Goal: Task Accomplishment & Management: Manage account settings

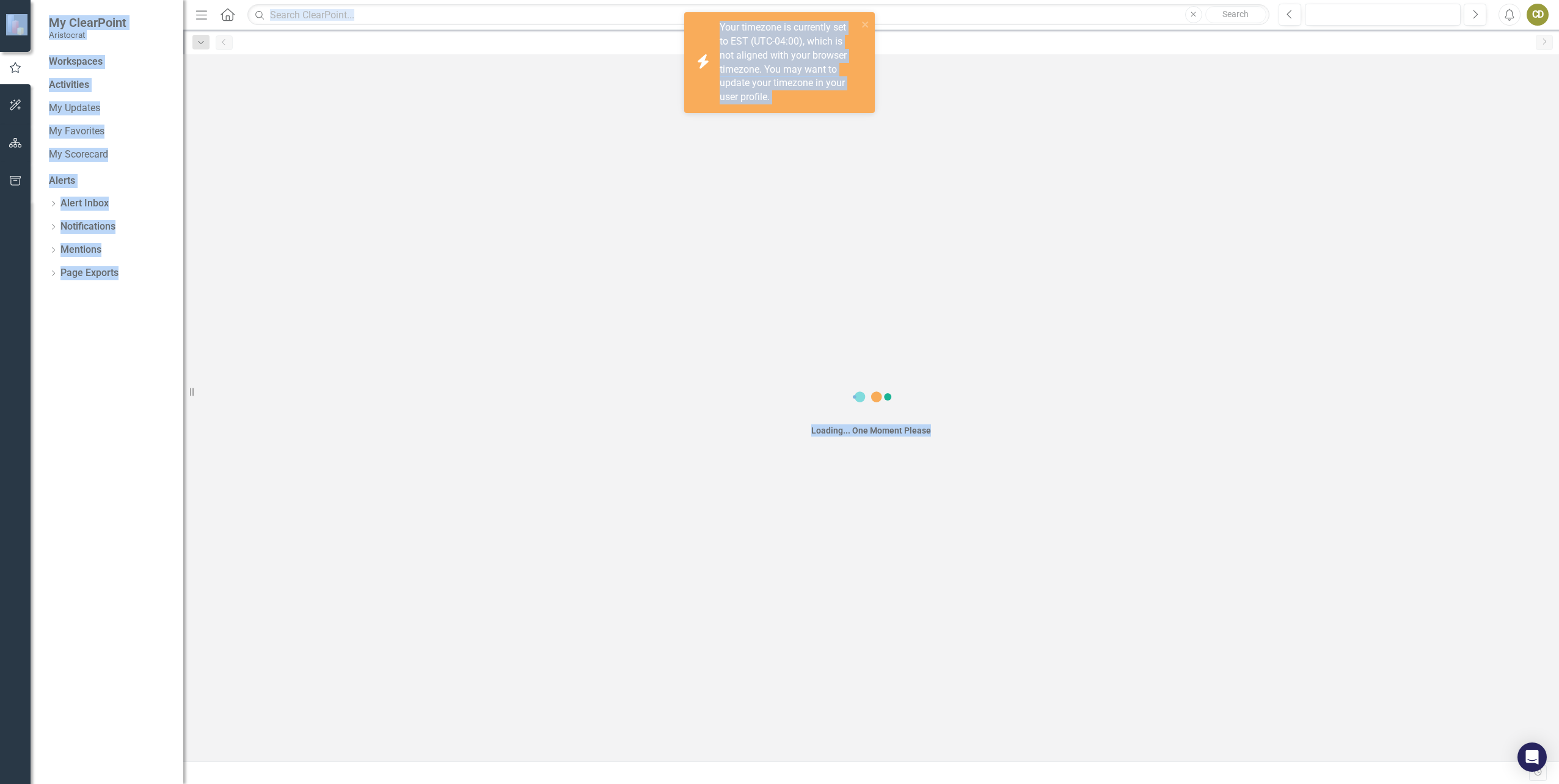
click at [1107, 168] on div "Loading... One Moment Please" at bounding box center [872, 408] width 1376 height 707
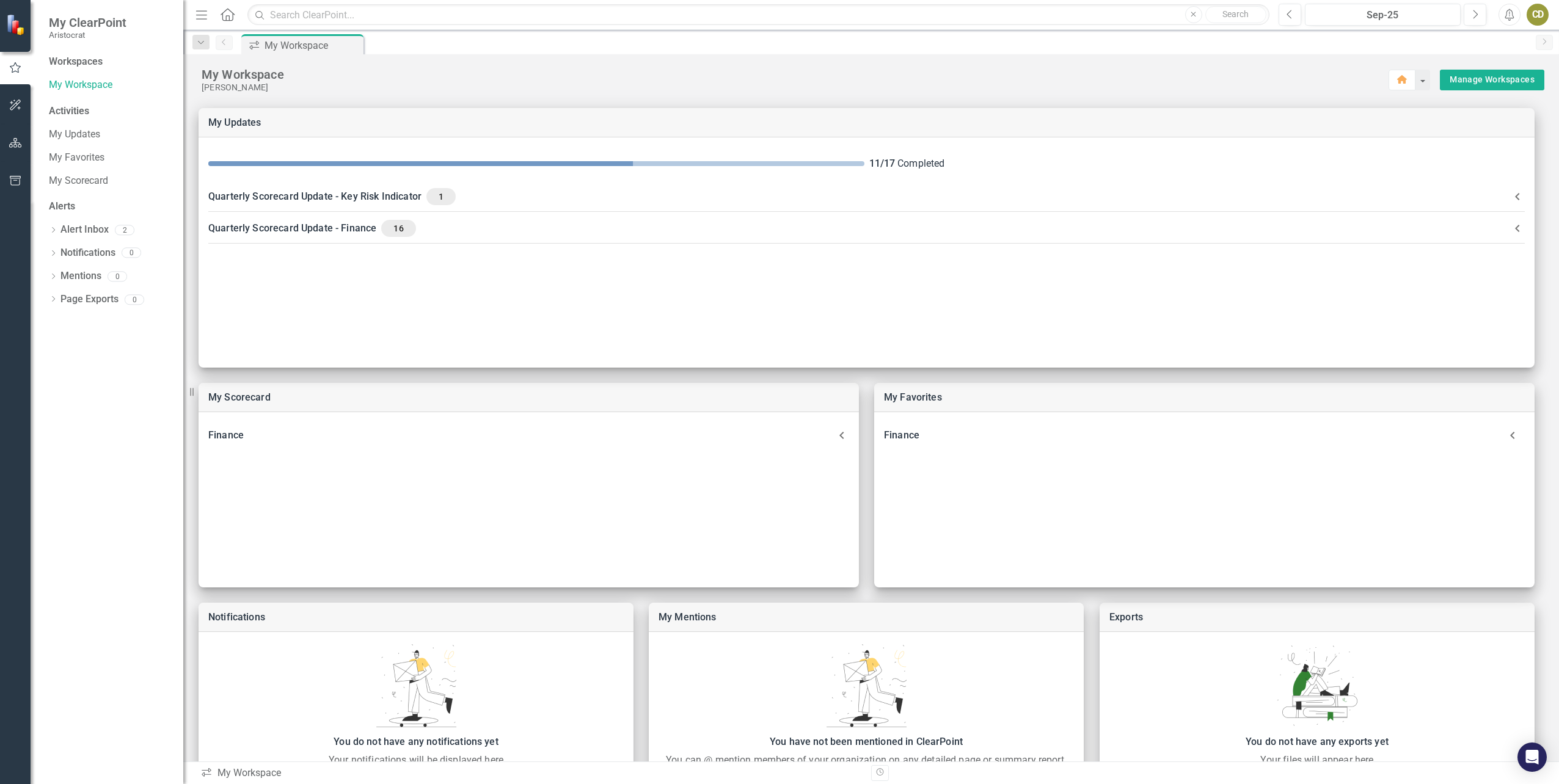
click at [63, 59] on div "Workspaces" at bounding box center [75, 61] width 54 height 14
click at [66, 88] on link "My Workspace" at bounding box center [110, 84] width 122 height 14
click at [24, 142] on button "button" at bounding box center [15, 144] width 27 height 25
click at [56, 146] on div "Dropdown Elements 119" at bounding box center [116, 153] width 135 height 24
click at [54, 151] on icon "Dropdown" at bounding box center [53, 152] width 8 height 6
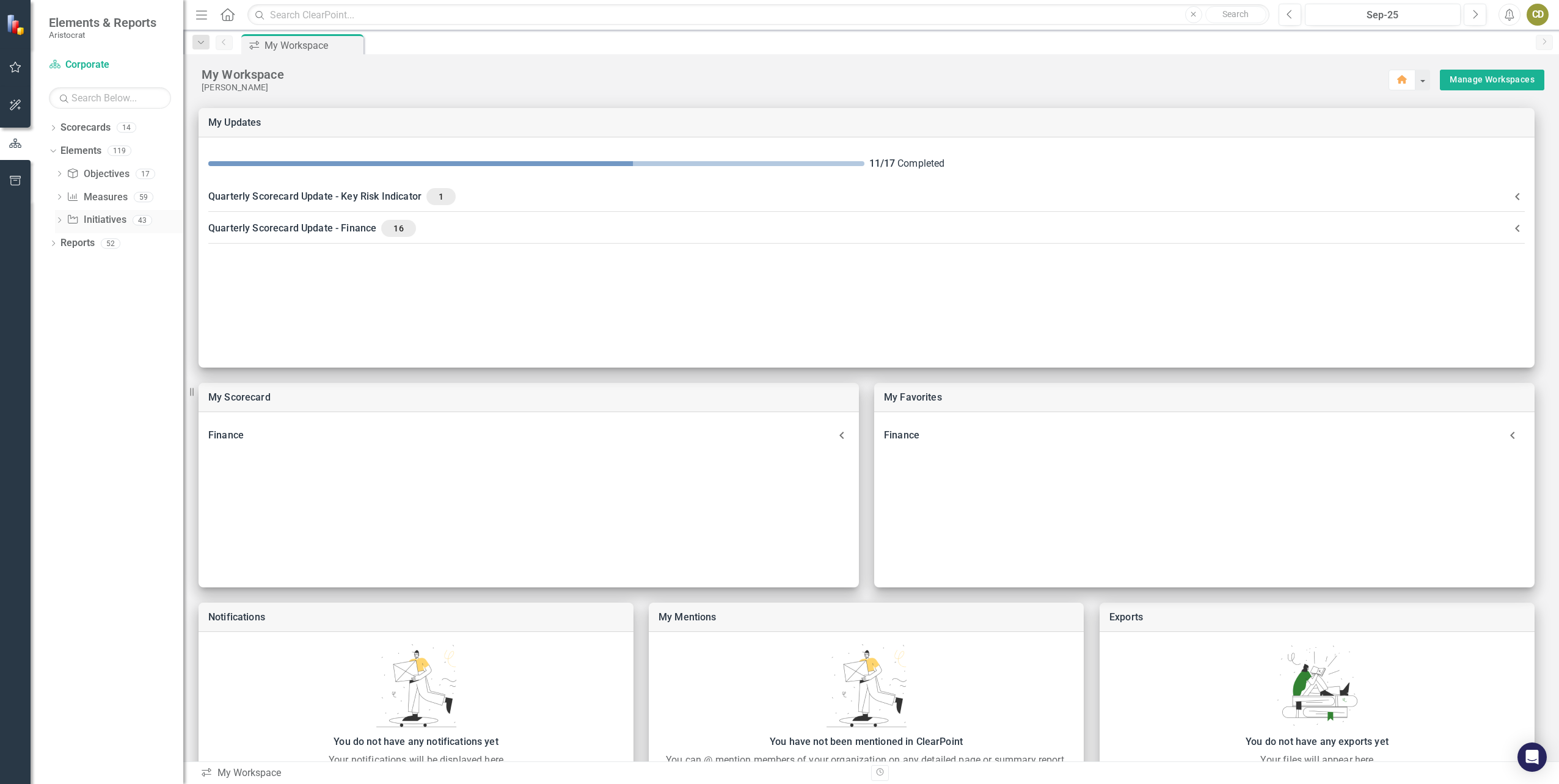
click at [63, 219] on icon "Dropdown" at bounding box center [58, 221] width 8 height 6
click at [51, 221] on div "Dropdown Objective Objectives 17 Grow Aristocrat Group revenue by 7%, NPATA 9%,…" at bounding box center [116, 659] width 135 height 988
click at [62, 221] on div "Dropdown" at bounding box center [56, 219] width 10 height 8
click at [54, 146] on icon "Dropdown" at bounding box center [51, 150] width 6 height 8
click at [54, 121] on div "Dropdown Scorecards 14" at bounding box center [116, 130] width 135 height 24
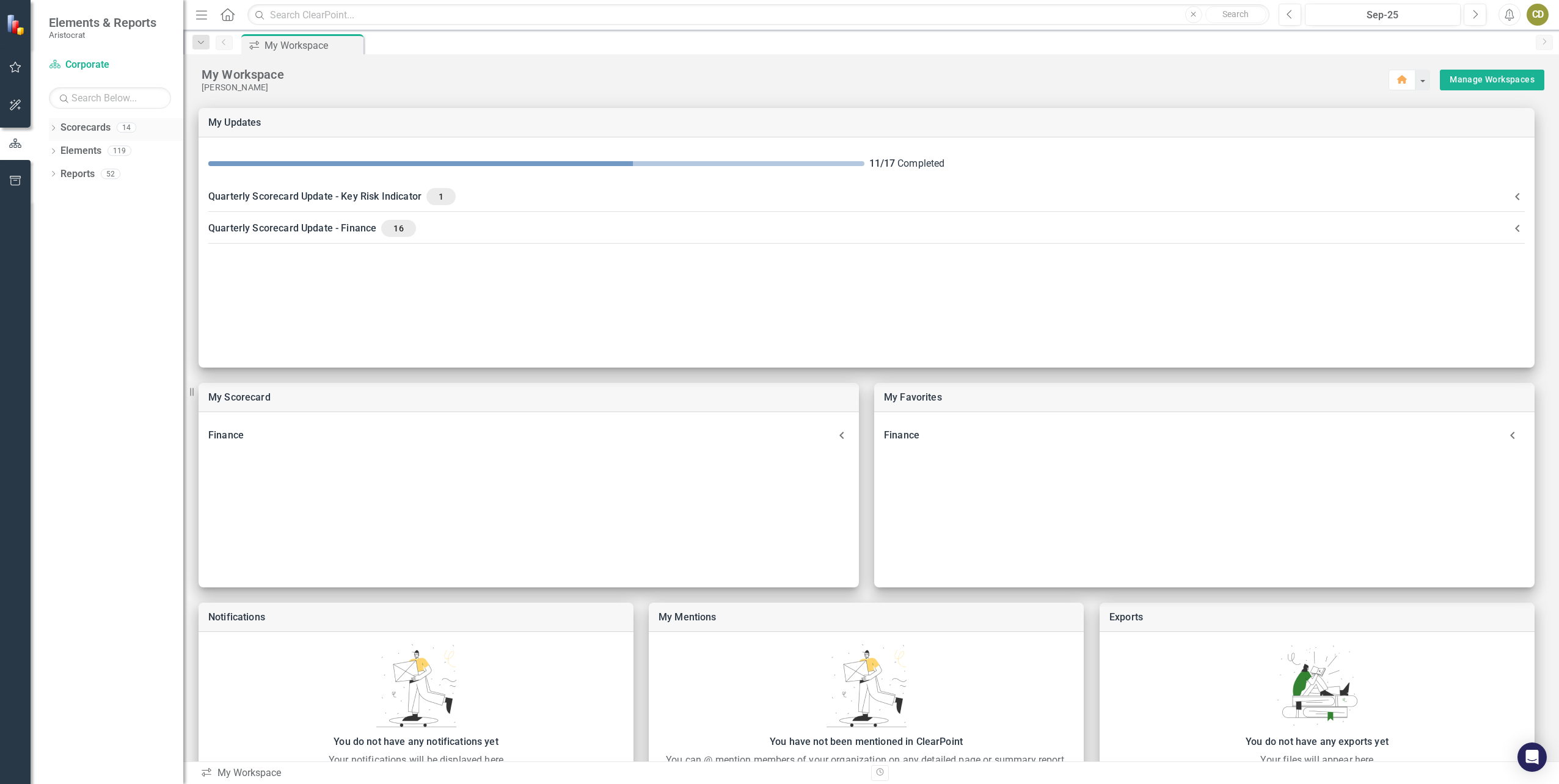
click at [54, 125] on icon "Dropdown" at bounding box center [53, 128] width 8 height 6
click at [57, 150] on icon "Dropdown" at bounding box center [59, 150] width 9 height 7
click at [73, 240] on icon "Dropdown" at bounding box center [72, 243] width 9 height 7
click at [95, 340] on link "Finance" at bounding box center [137, 335] width 92 height 14
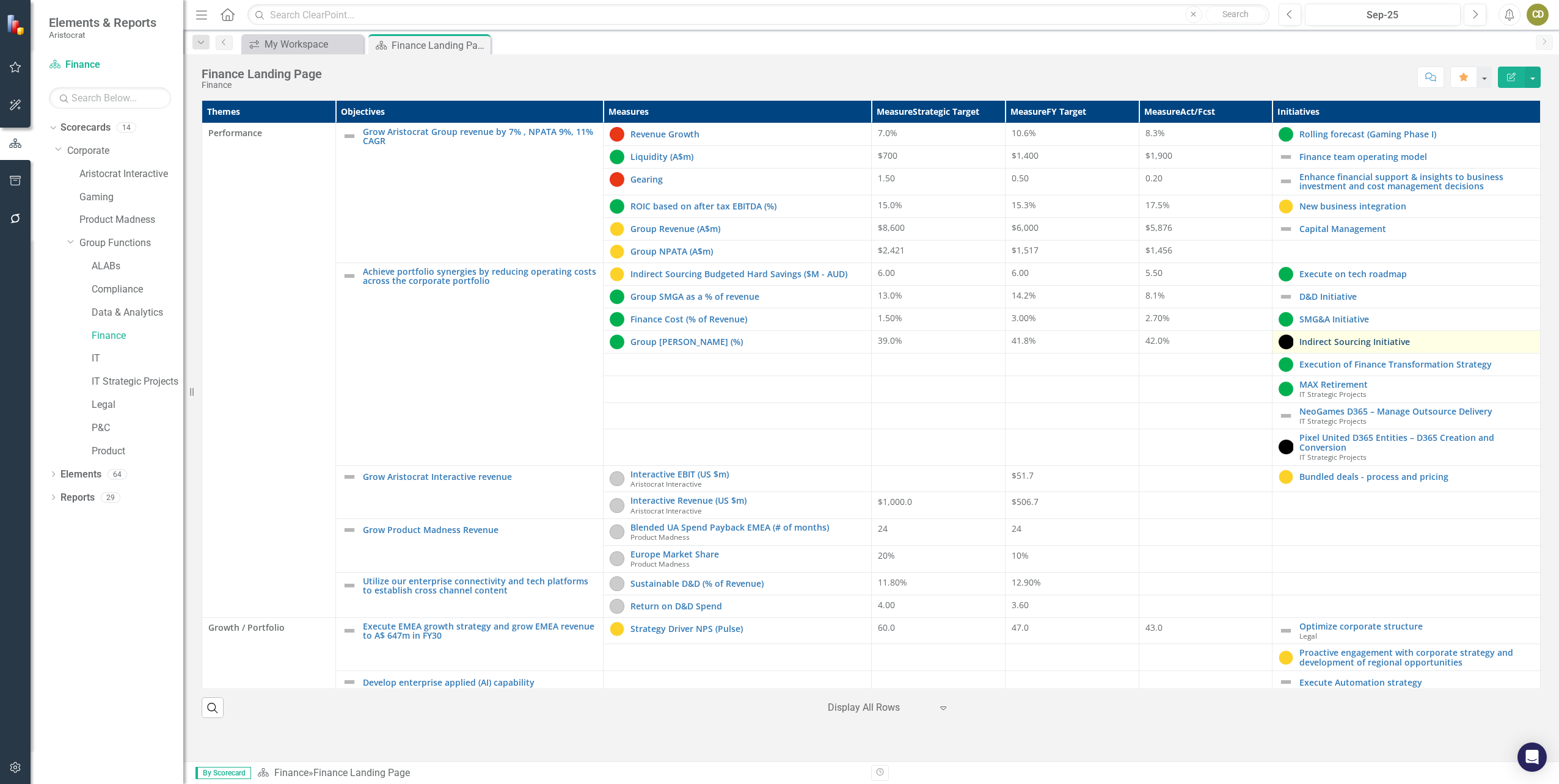
click at [1434, 342] on link "Indirect Sourcing Initiative" at bounding box center [1417, 342] width 235 height 9
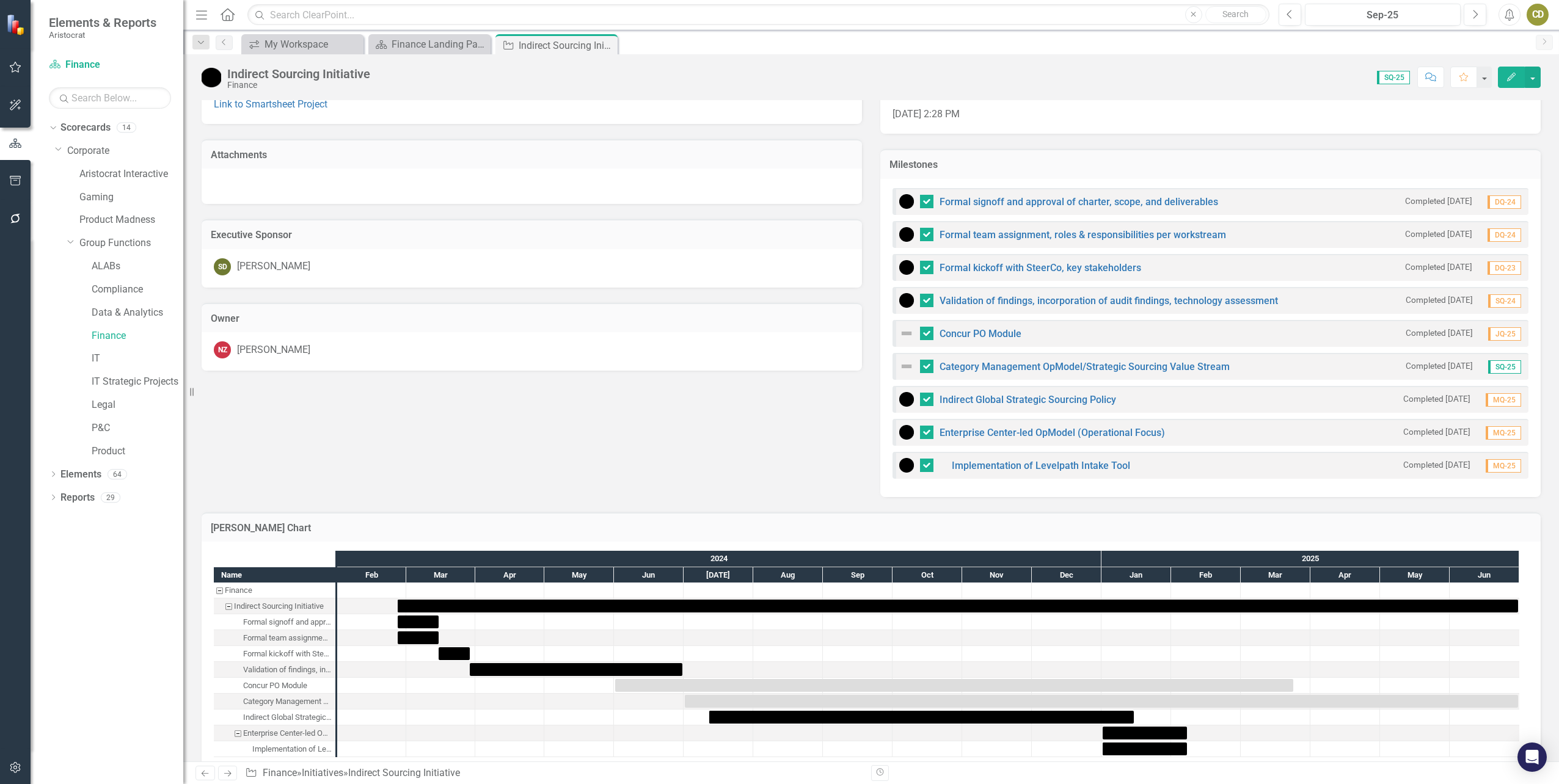
scroll to position [297, 0]
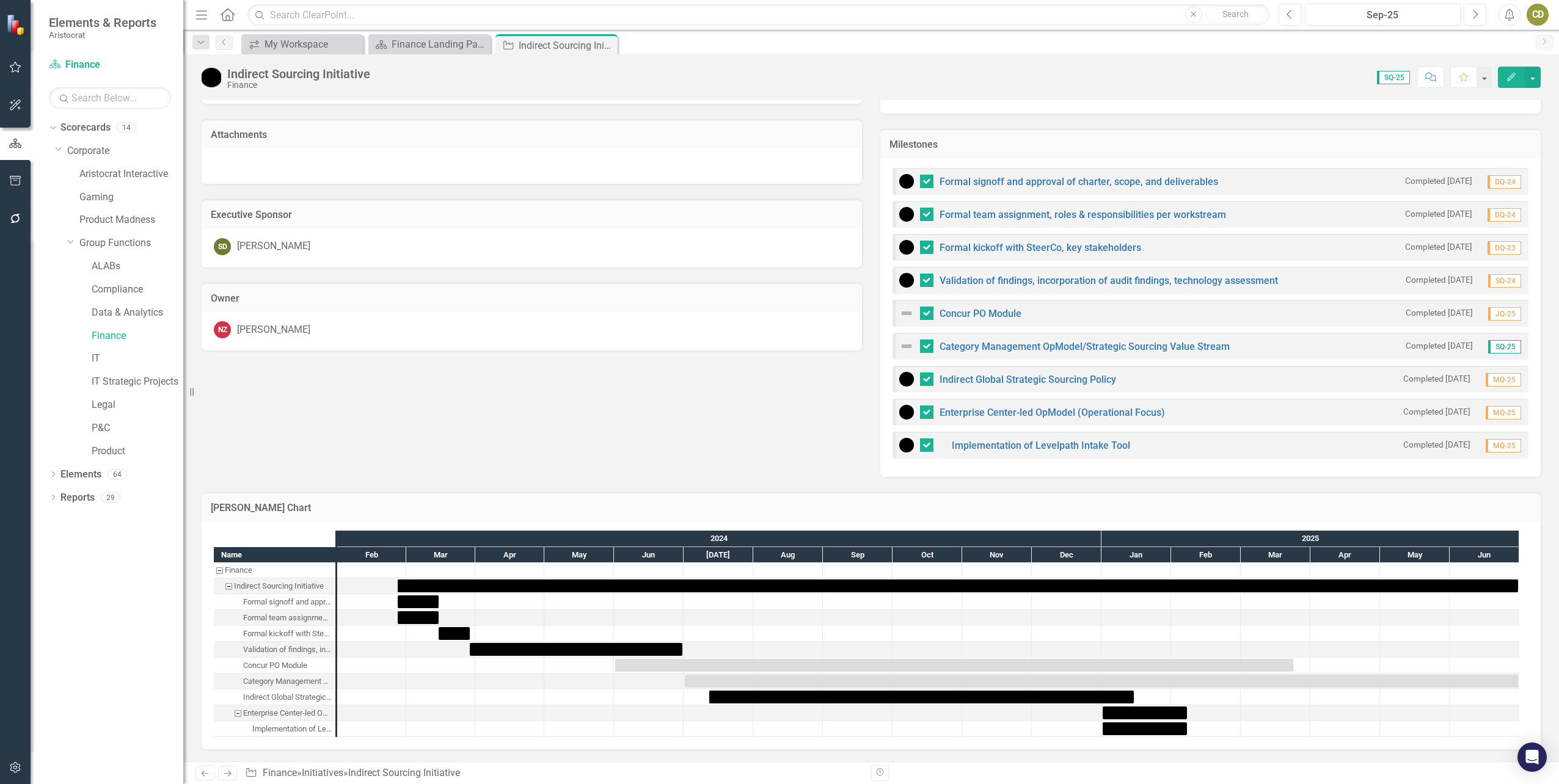
drag, startPoint x: 901, startPoint y: 347, endPoint x: 1254, endPoint y: 337, distance: 353.1
drag, startPoint x: 1254, startPoint y: 337, endPoint x: 1509, endPoint y: 75, distance: 365.6
drag, startPoint x: 1509, startPoint y: 75, endPoint x: 1510, endPoint y: 68, distance: 7.1
click at [1510, 68] on button "Edit" at bounding box center [1512, 77] width 27 height 22
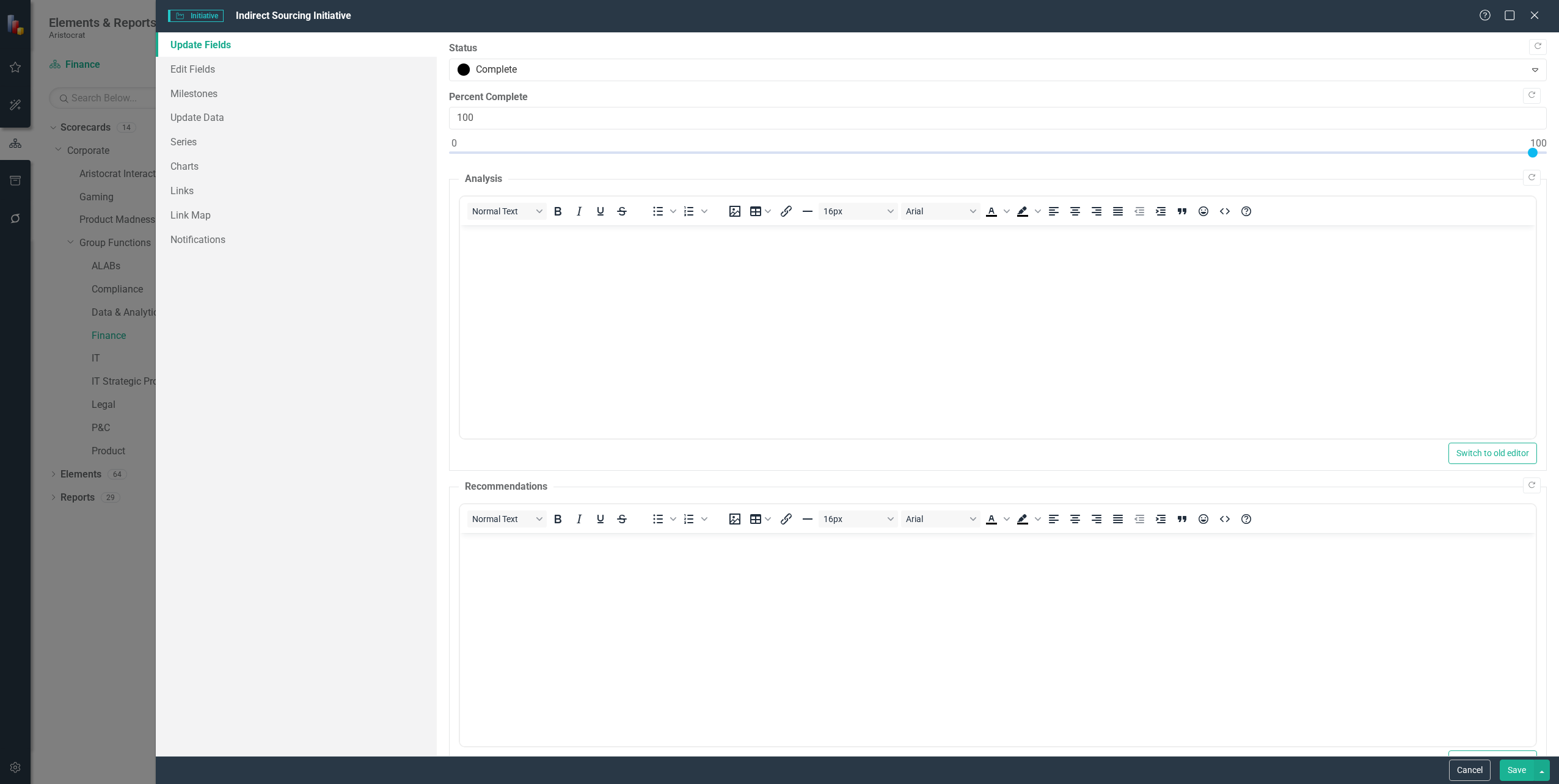
scroll to position [0, 0]
click at [213, 93] on link "Milestones" at bounding box center [295, 93] width 281 height 25
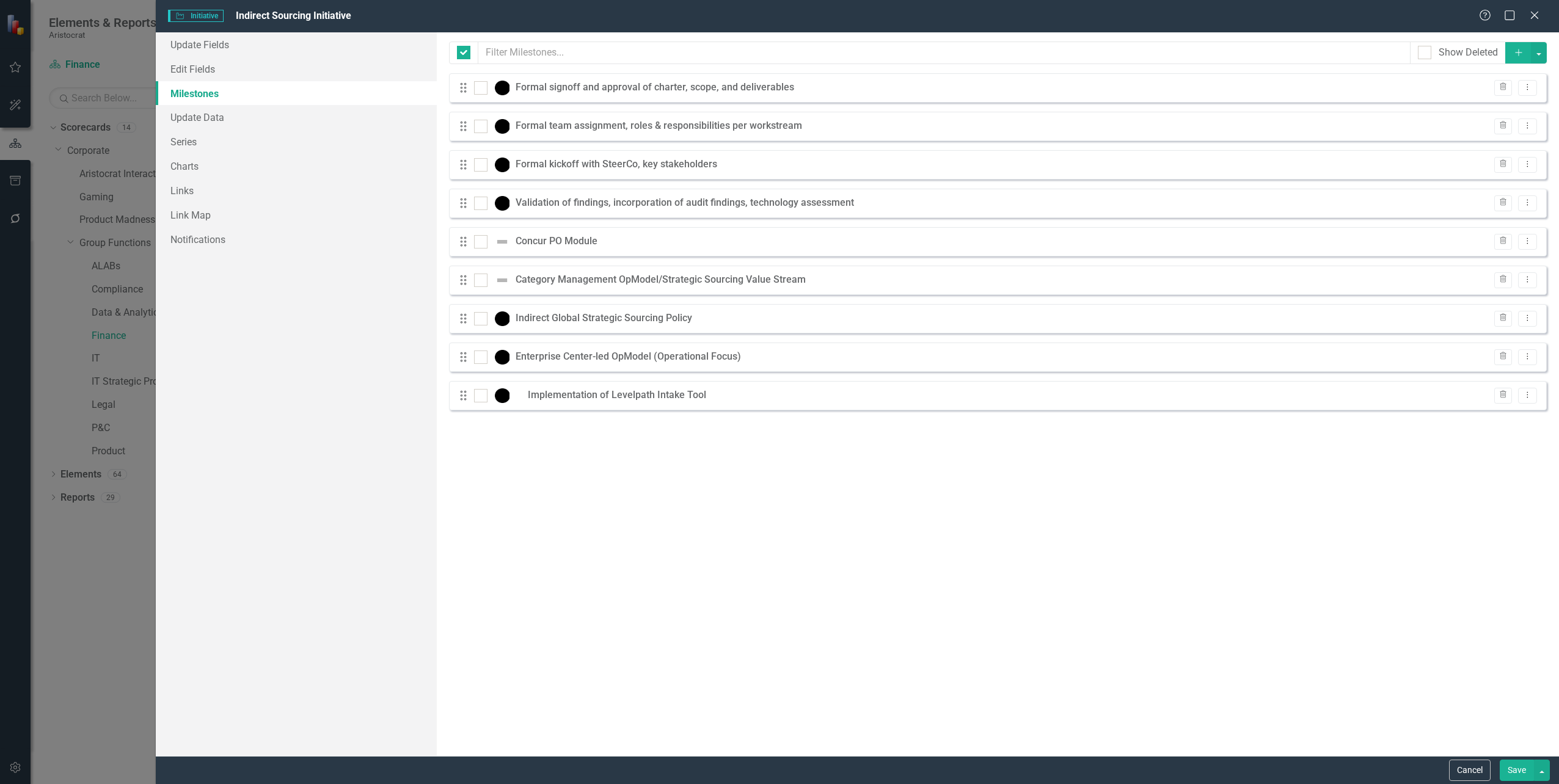
checkbox input "false"
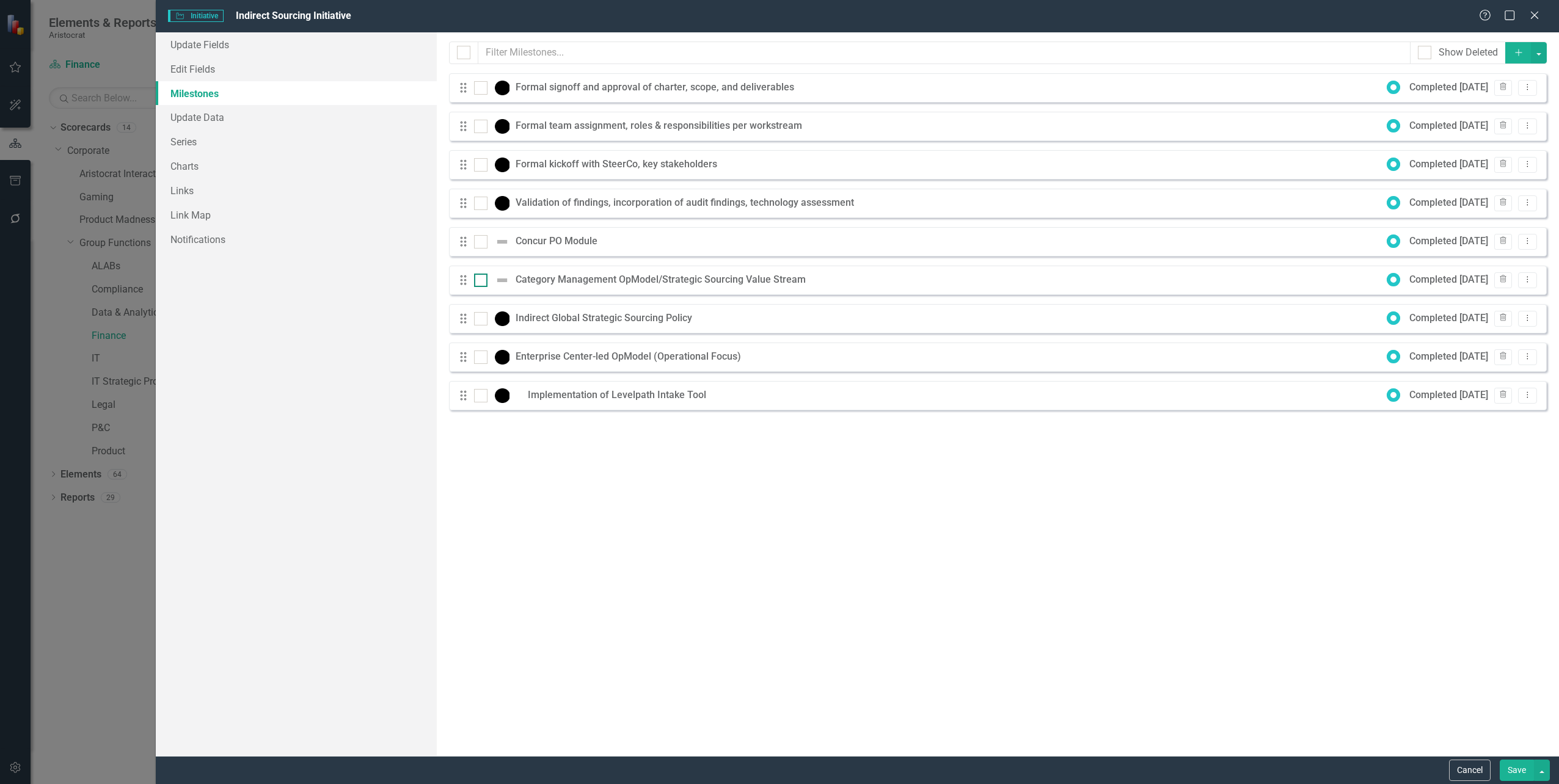
click at [505, 276] on img at bounding box center [502, 280] width 15 height 15
click at [482, 276] on input "checkbox" at bounding box center [478, 277] width 8 height 8
click at [1528, 276] on icon "Dropdown Menu" at bounding box center [1527, 279] width 10 height 8
click at [478, 281] on input "checkbox" at bounding box center [478, 277] width 8 height 8
click at [505, 281] on img at bounding box center [502, 280] width 15 height 15
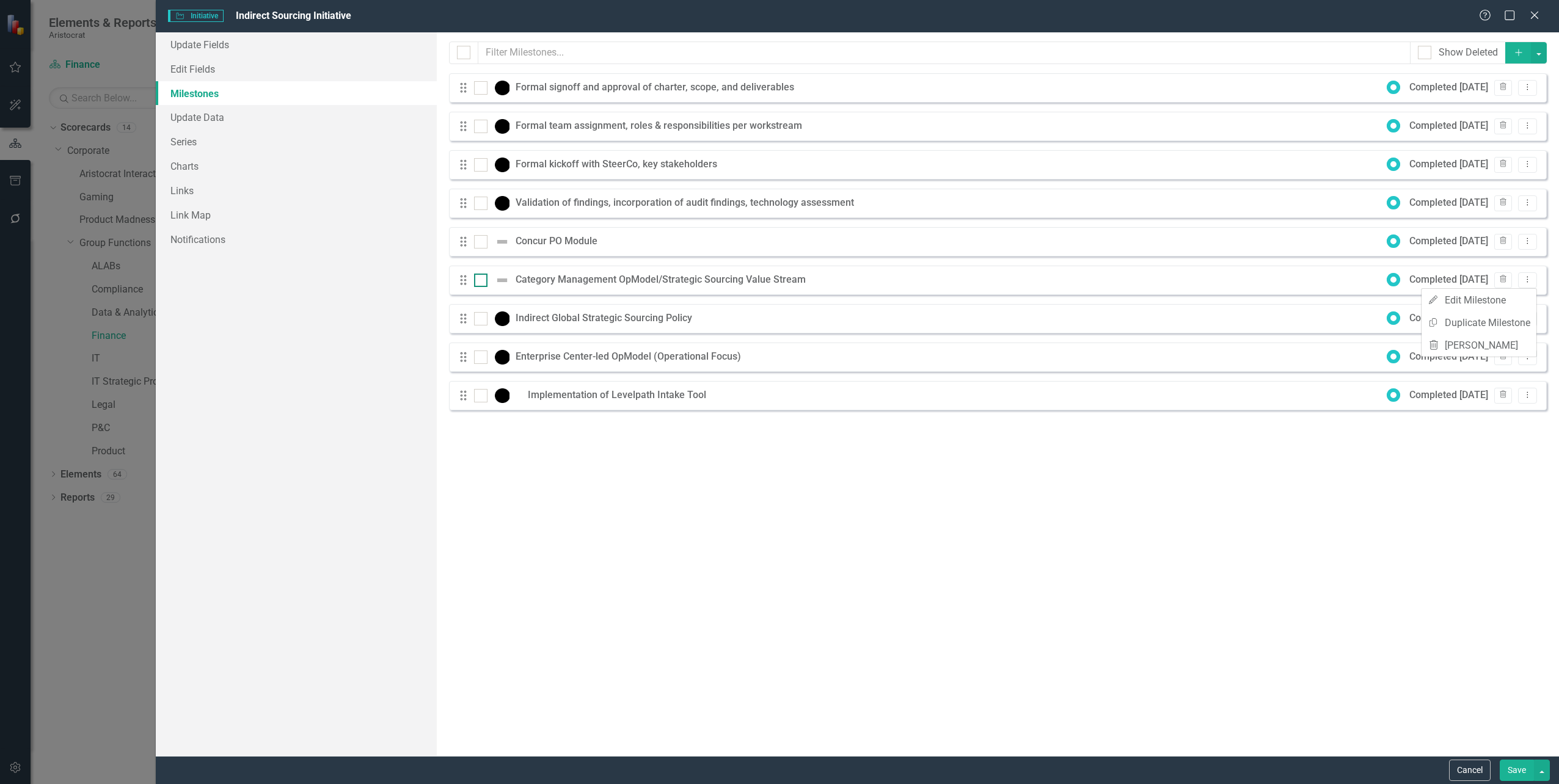
click at [482, 281] on input "checkbox" at bounding box center [478, 277] width 8 height 8
click at [505, 281] on img at bounding box center [502, 280] width 15 height 15
click at [482, 281] on input "checkbox" at bounding box center [478, 277] width 8 height 8
click at [505, 281] on img at bounding box center [502, 280] width 15 height 15
click at [482, 281] on input "checkbox" at bounding box center [478, 277] width 8 height 8
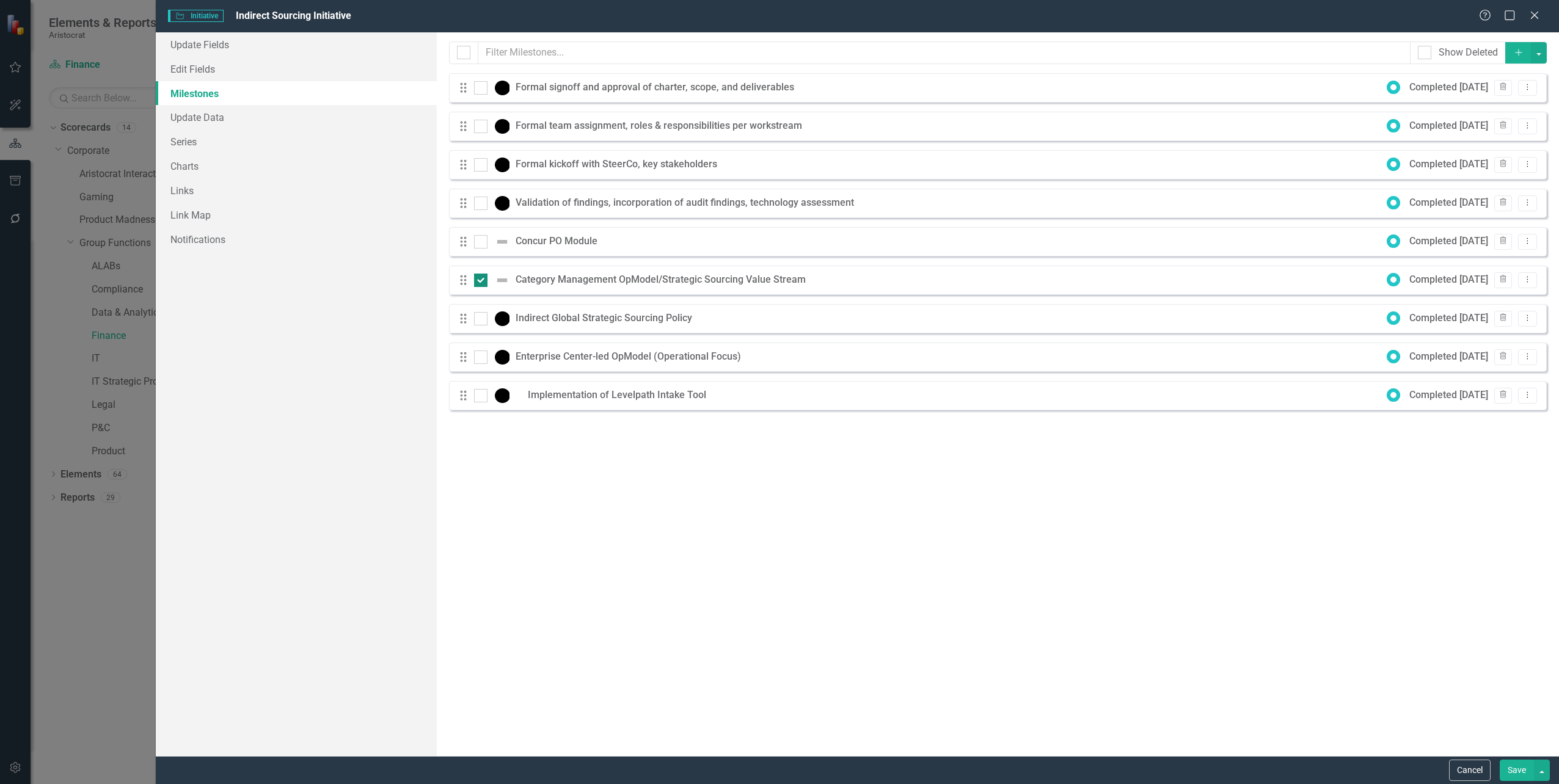
click at [505, 281] on img at bounding box center [502, 280] width 15 height 15
click at [482, 281] on input "checkbox" at bounding box center [478, 277] width 8 height 8
checkbox input "false"
click at [1529, 277] on icon "Dropdown Menu" at bounding box center [1527, 279] width 10 height 8
click at [1481, 299] on link "Edit Edit Milestone" at bounding box center [1479, 300] width 115 height 23
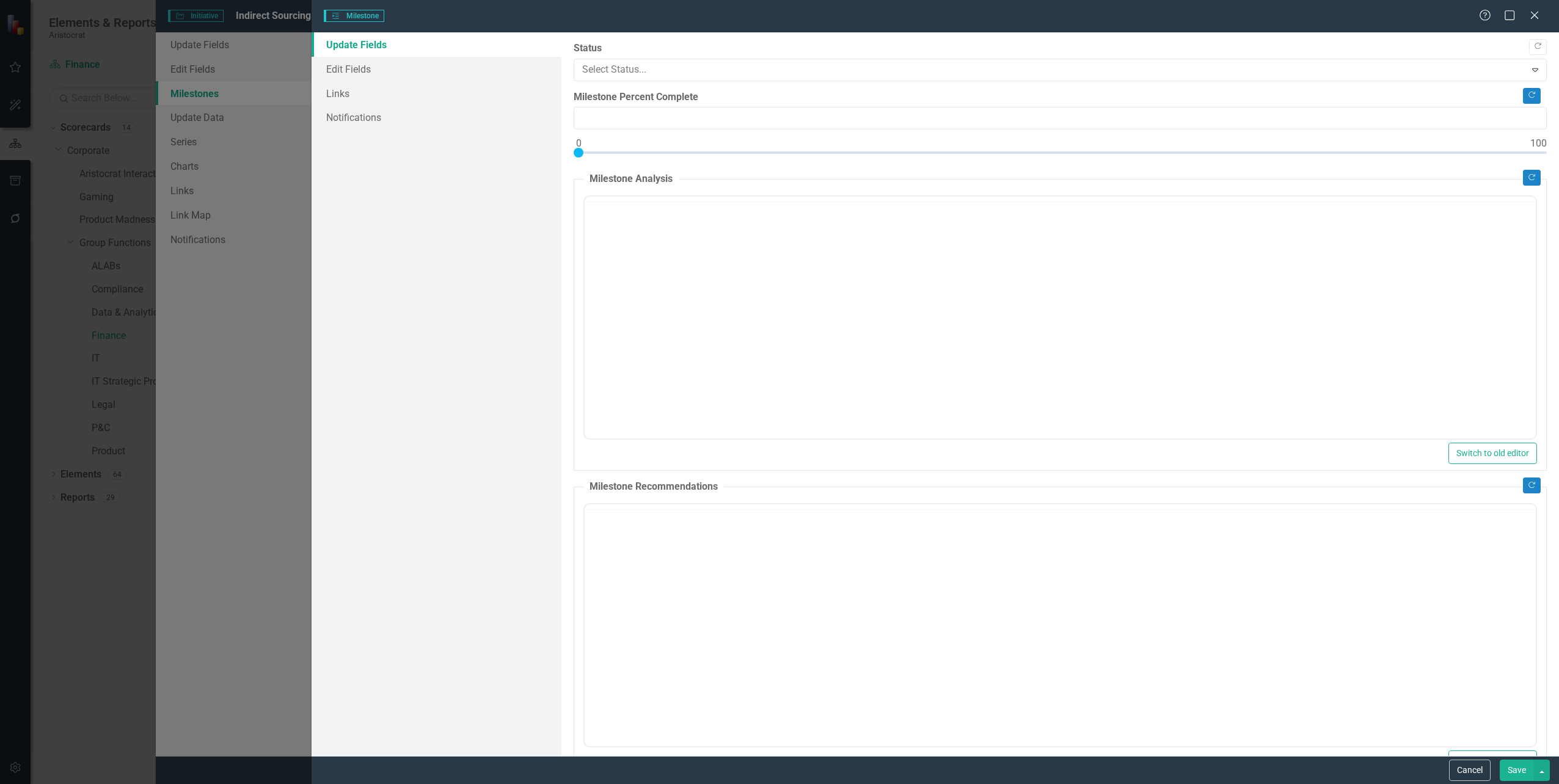
type input "0"
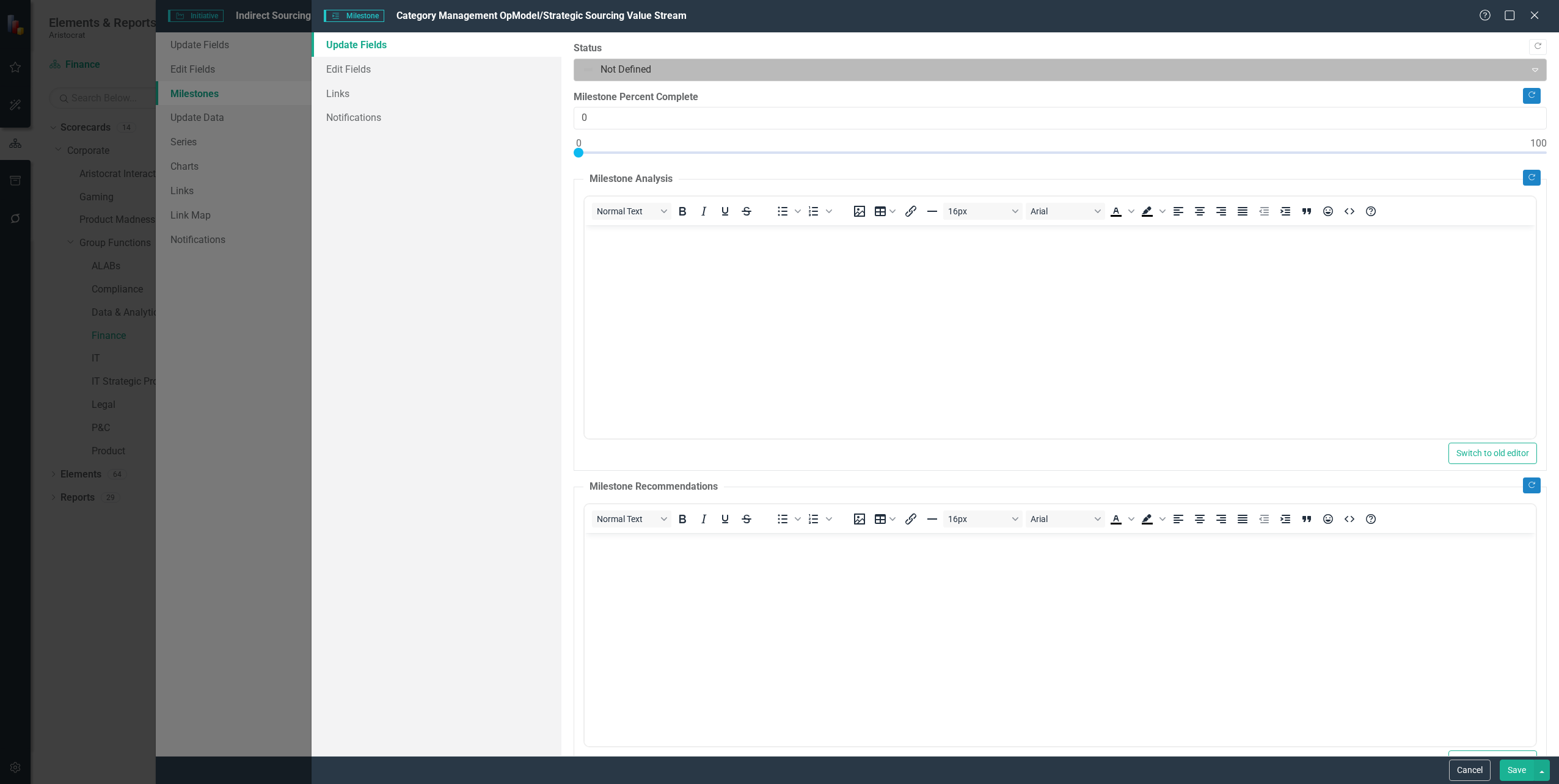
click at [594, 65] on div at bounding box center [1051, 70] width 936 height 16
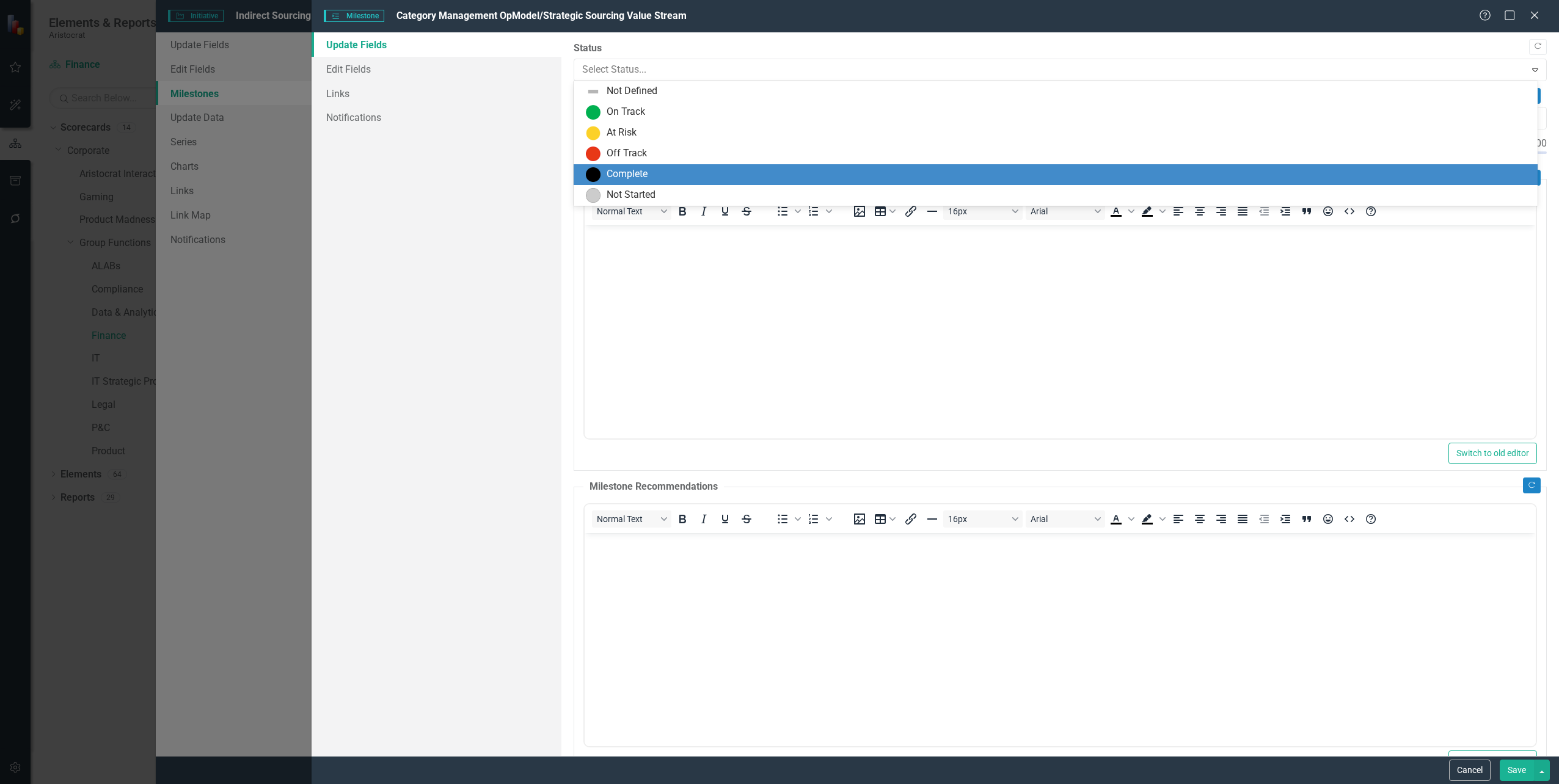
click at [625, 175] on div "Complete" at bounding box center [626, 174] width 41 height 14
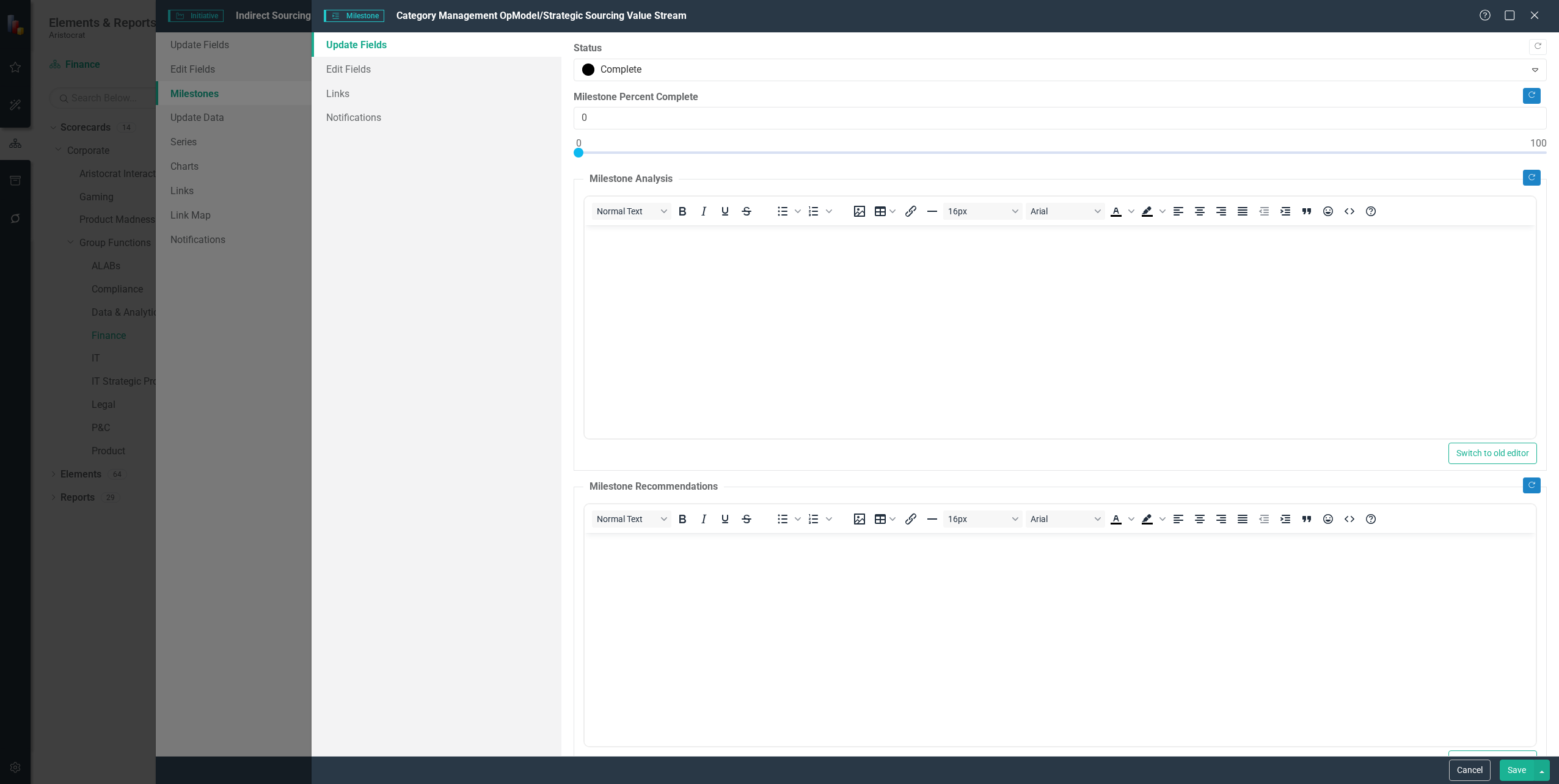
scroll to position [288, 0]
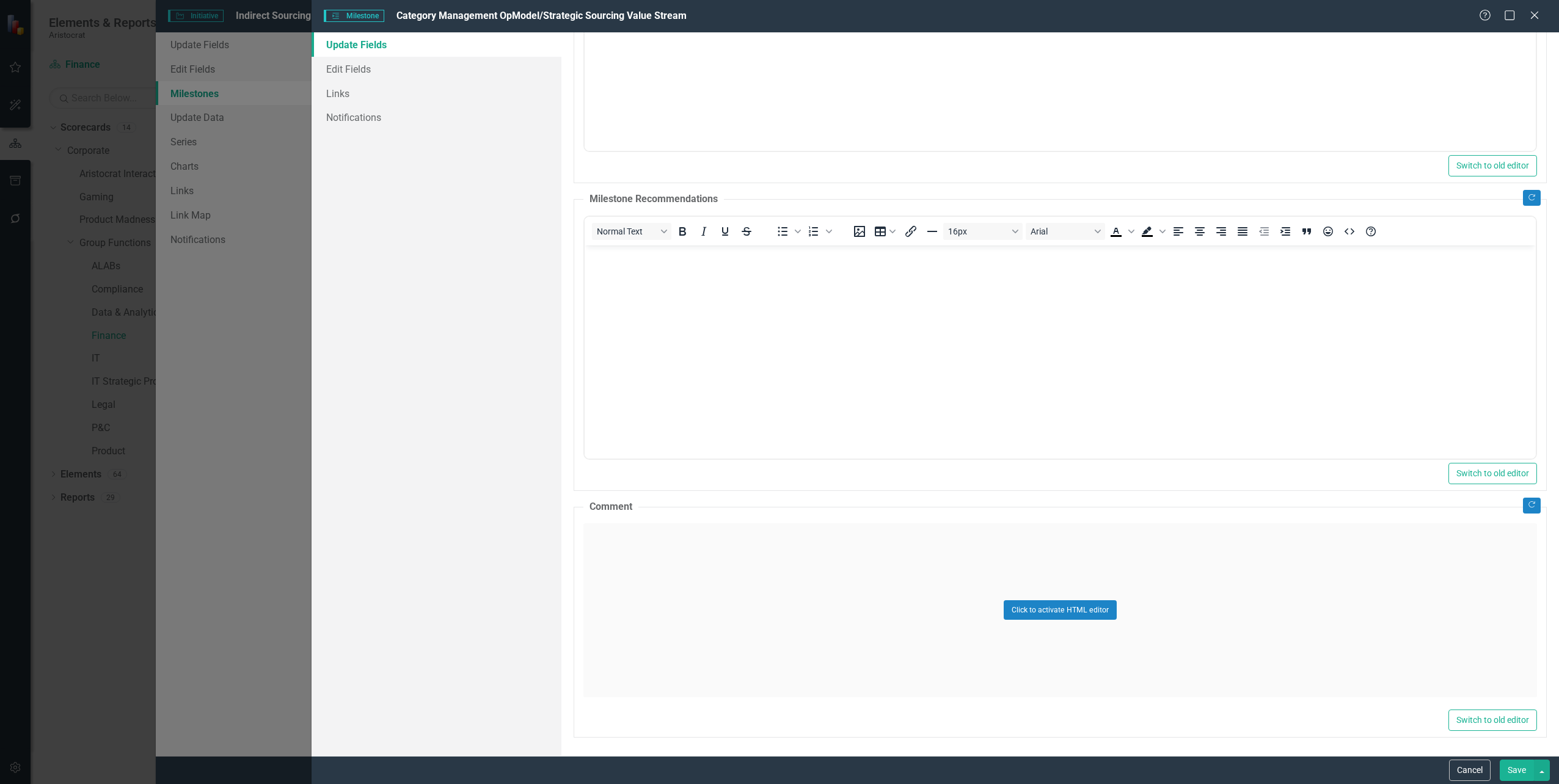
click at [1520, 768] on button "Save" at bounding box center [1517, 770] width 35 height 22
checkbox input "false"
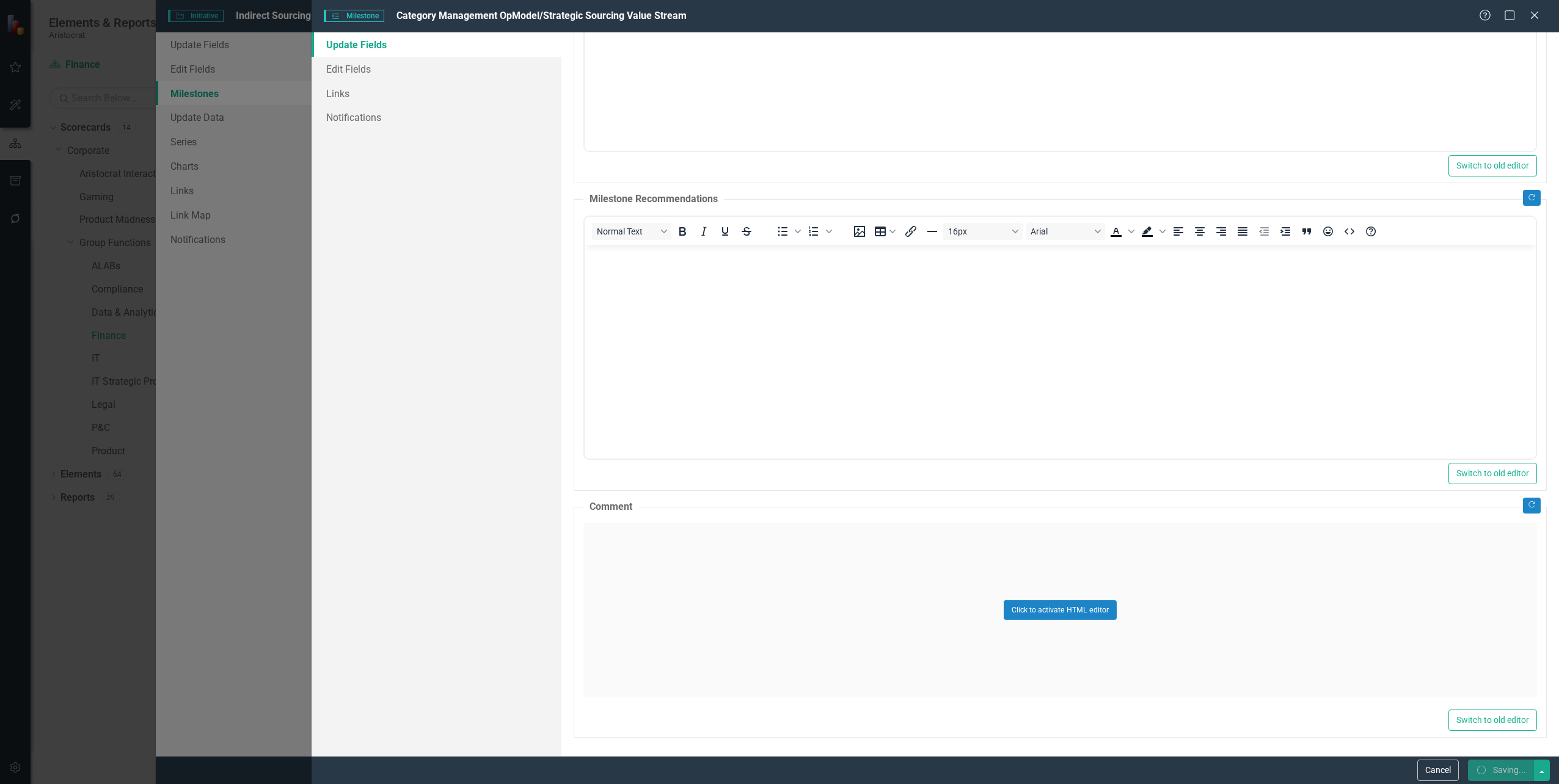
checkbox input "false"
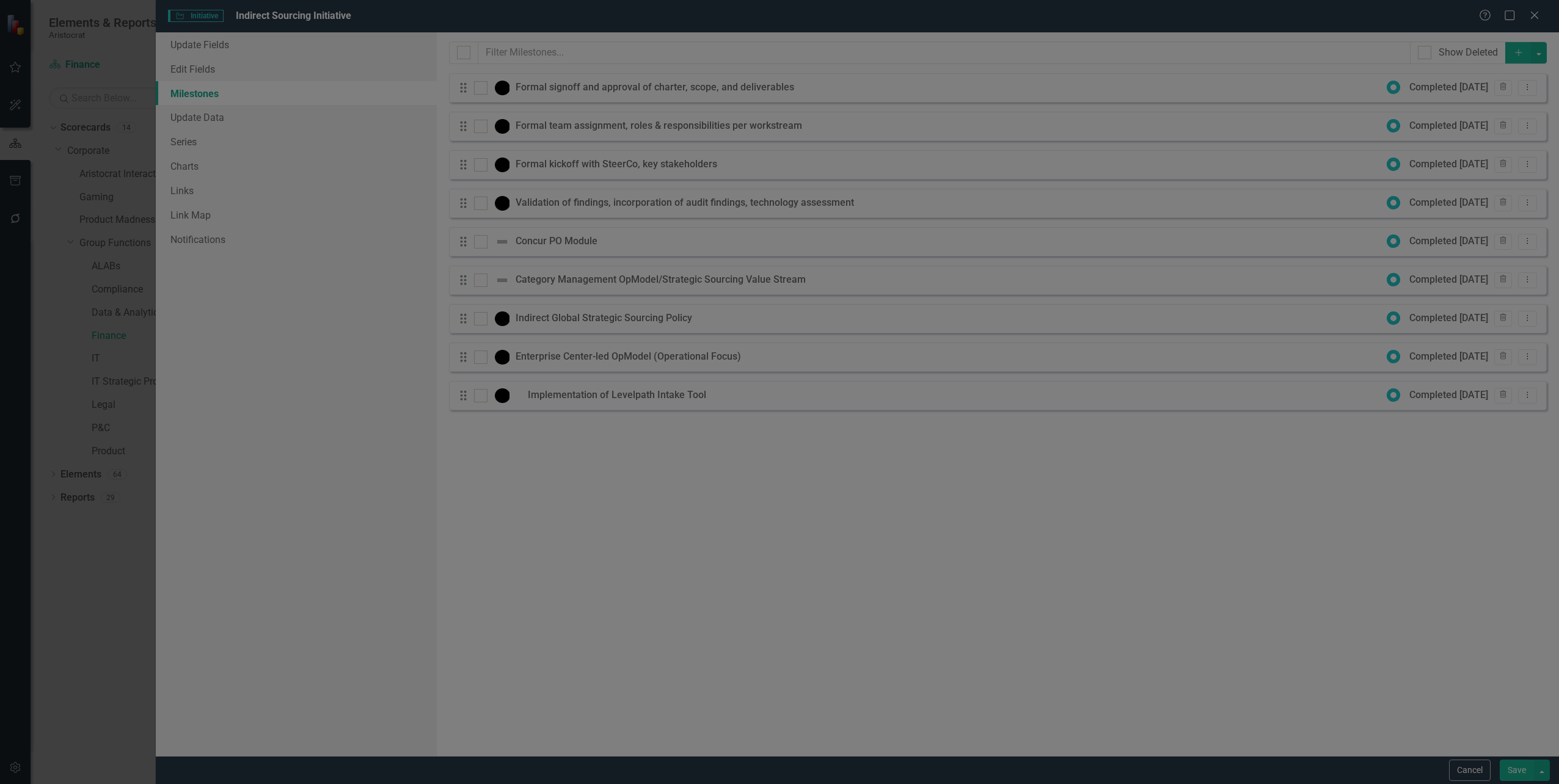
checkbox input "true"
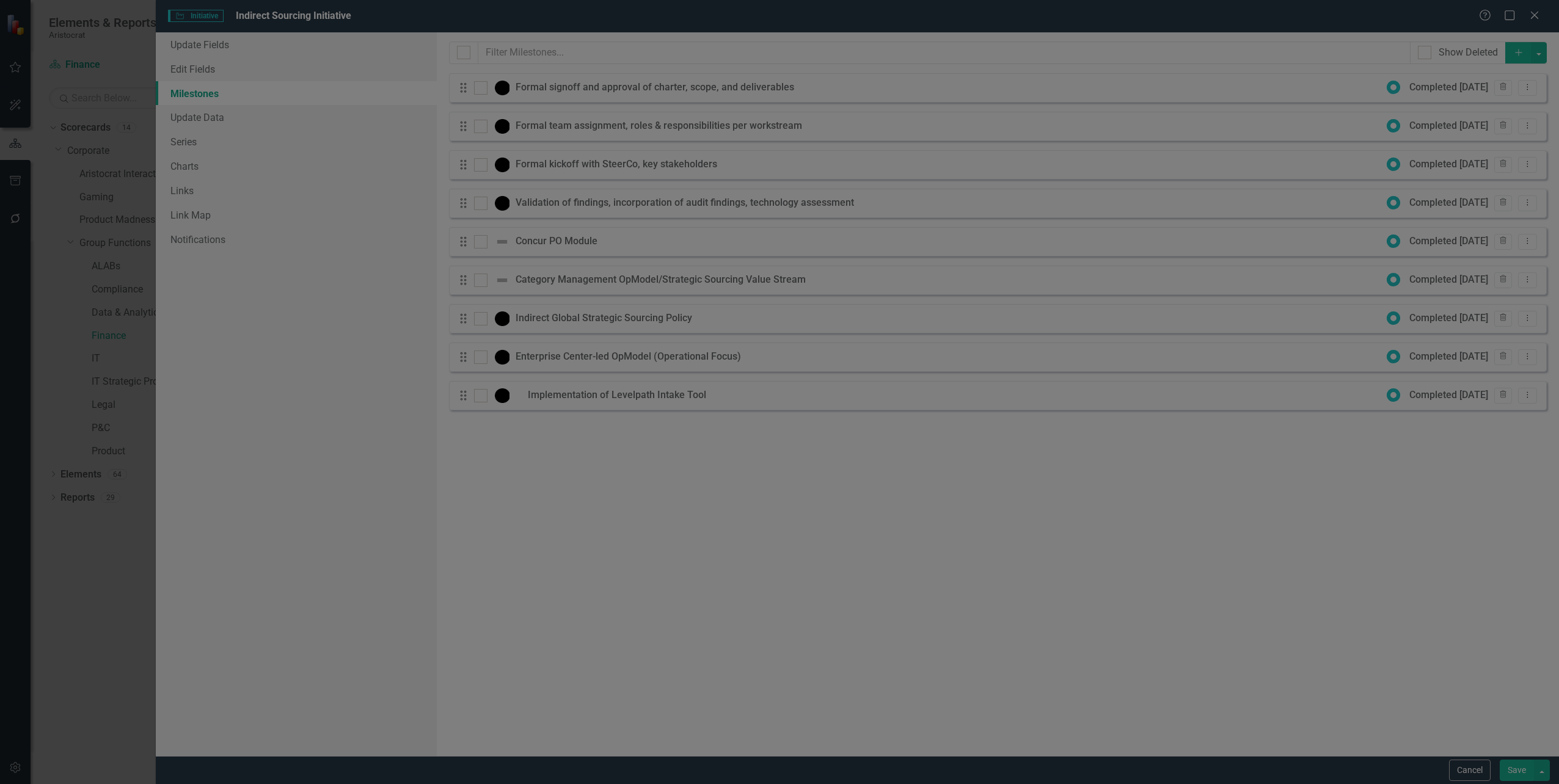
checkbox input "true"
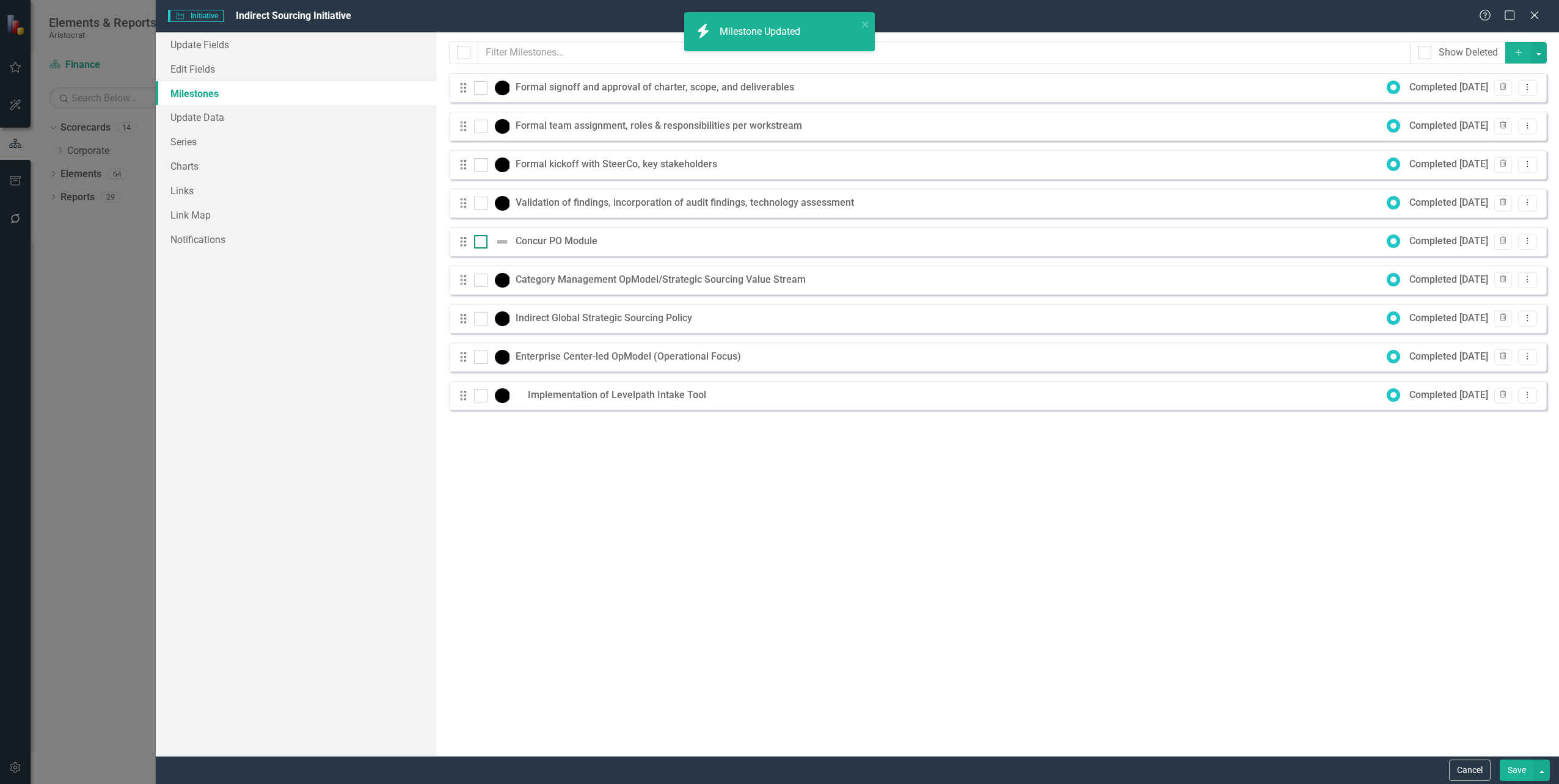
click at [505, 241] on img at bounding box center [502, 242] width 15 height 15
click at [482, 241] on input "checkbox" at bounding box center [478, 239] width 8 height 8
checkbox input "true"
click at [1526, 245] on icon "Dropdown Menu" at bounding box center [1527, 241] width 10 height 8
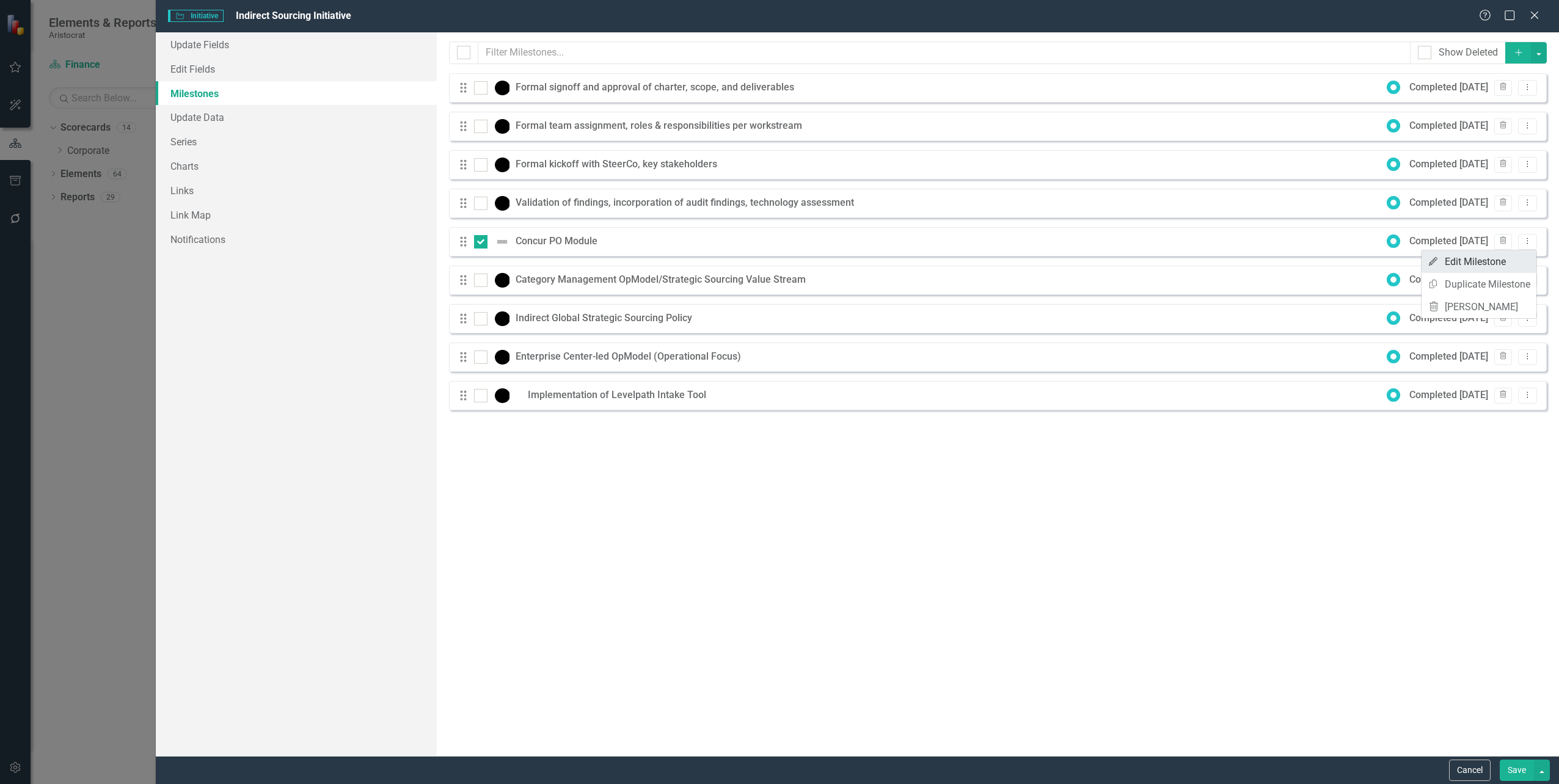
click at [1487, 263] on link "Edit Edit Milestone" at bounding box center [1479, 262] width 115 height 23
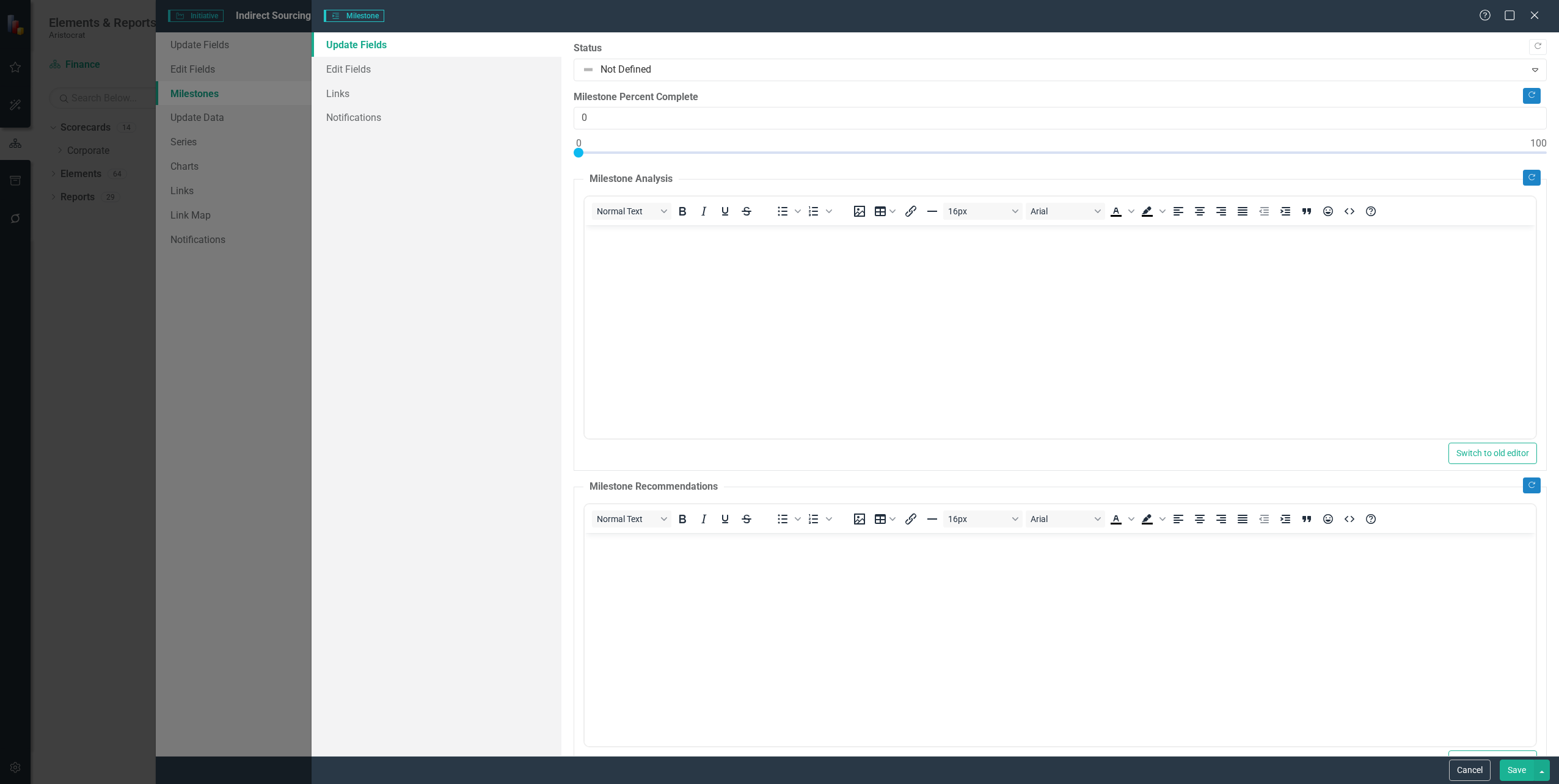
scroll to position [0, 0]
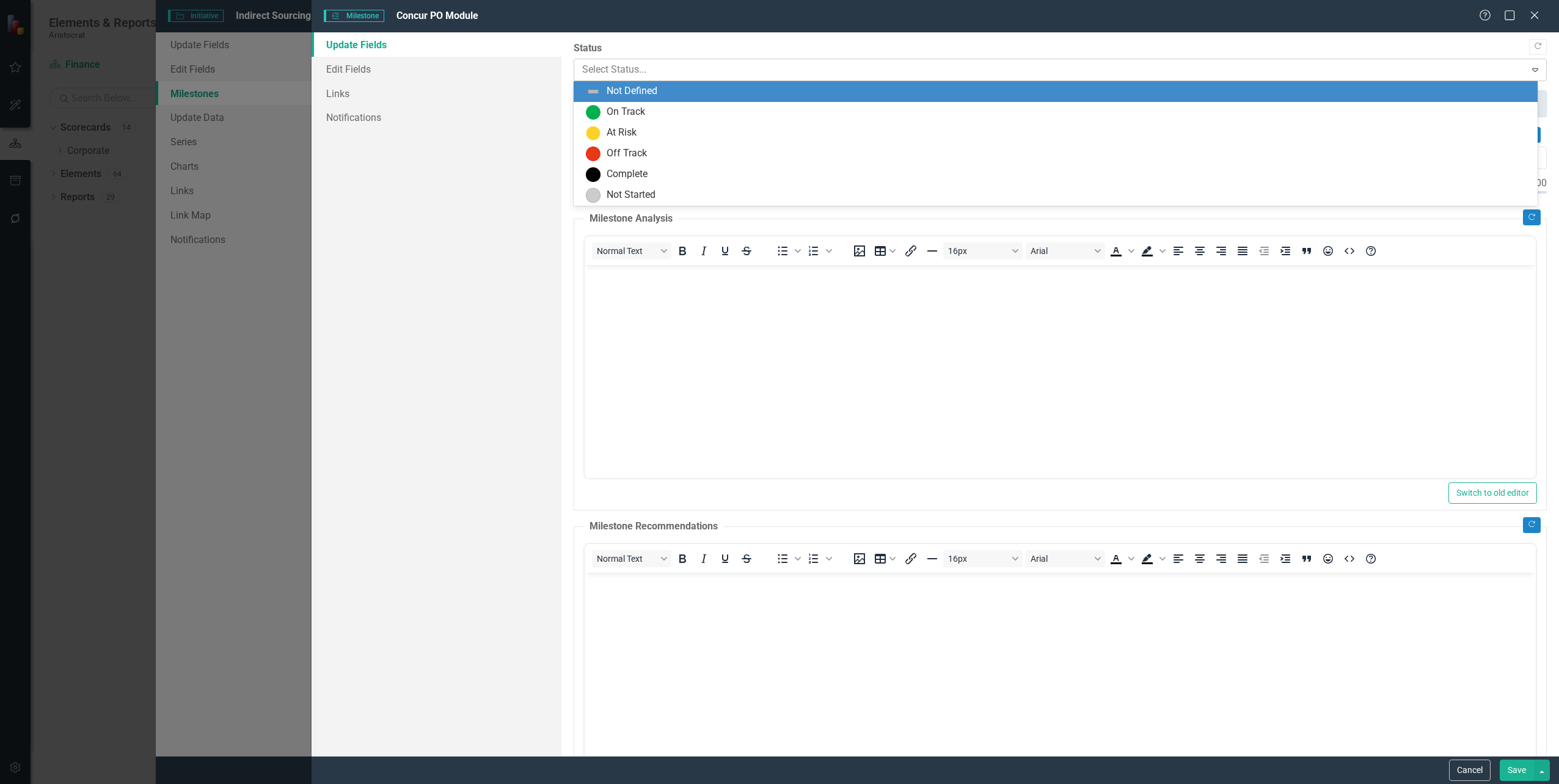
click at [633, 66] on div at bounding box center [1051, 70] width 936 height 16
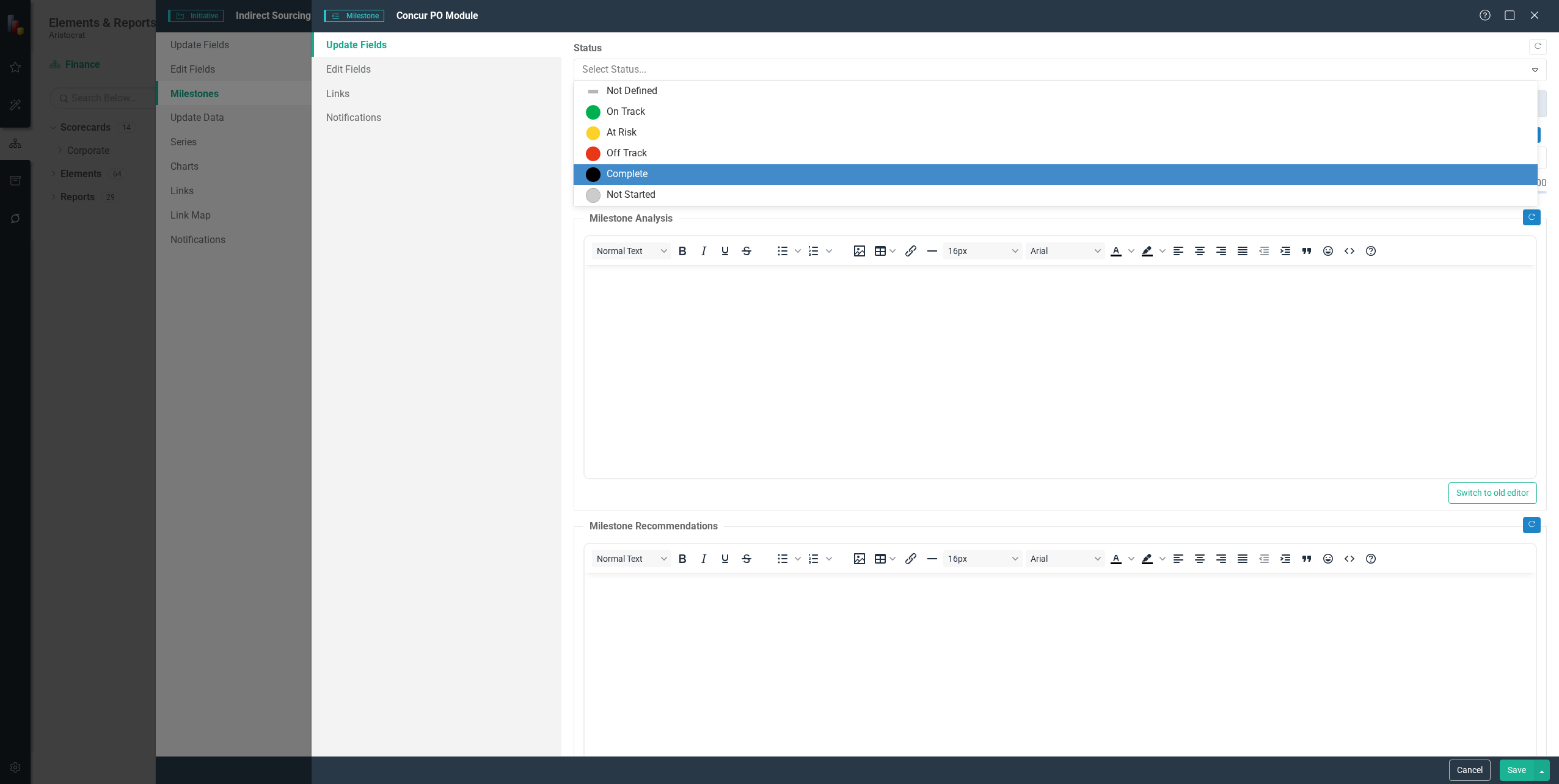
click at [632, 174] on div "Complete" at bounding box center [626, 174] width 41 height 14
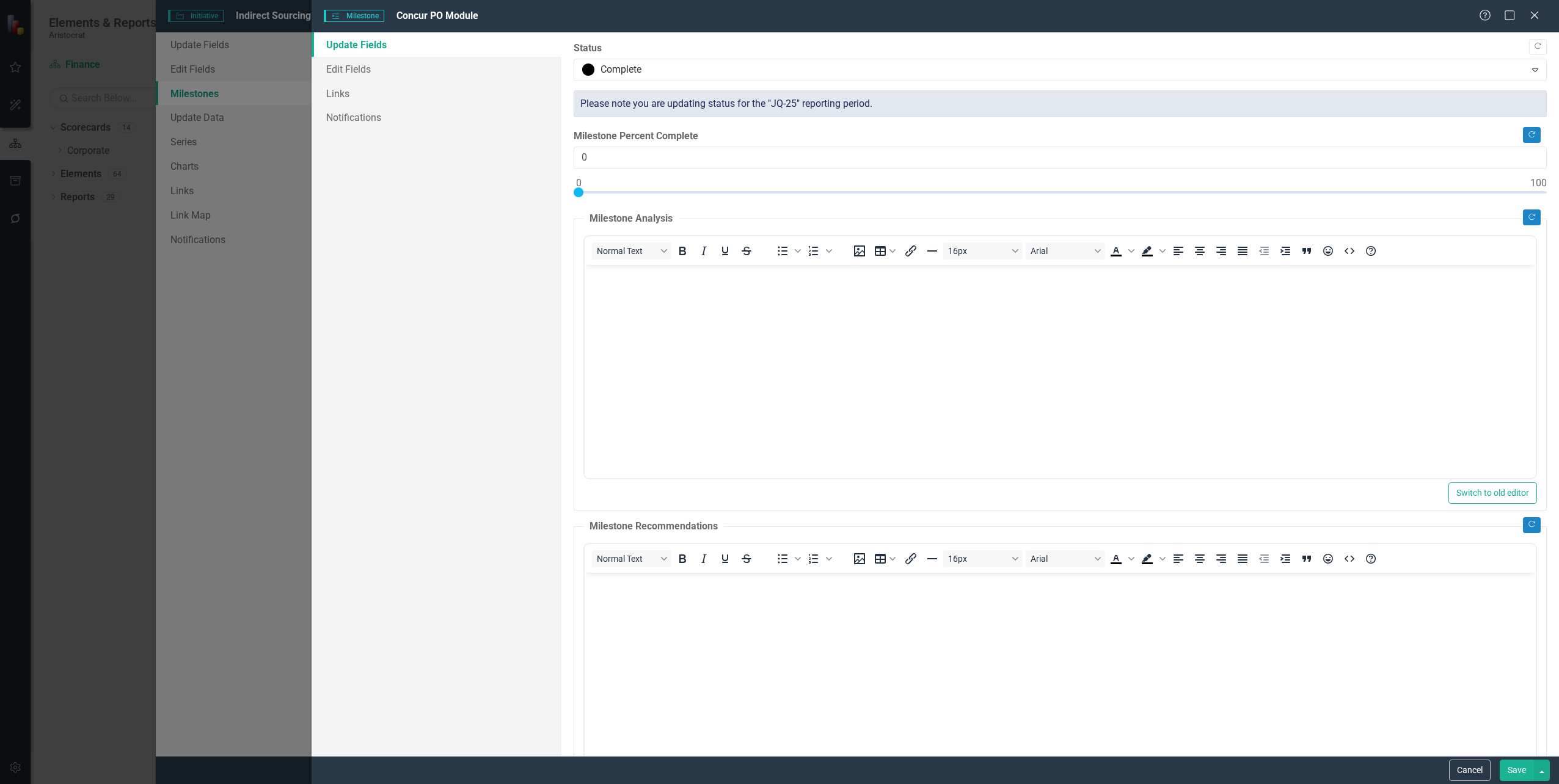
click at [1514, 770] on button "Save" at bounding box center [1517, 770] width 35 height 22
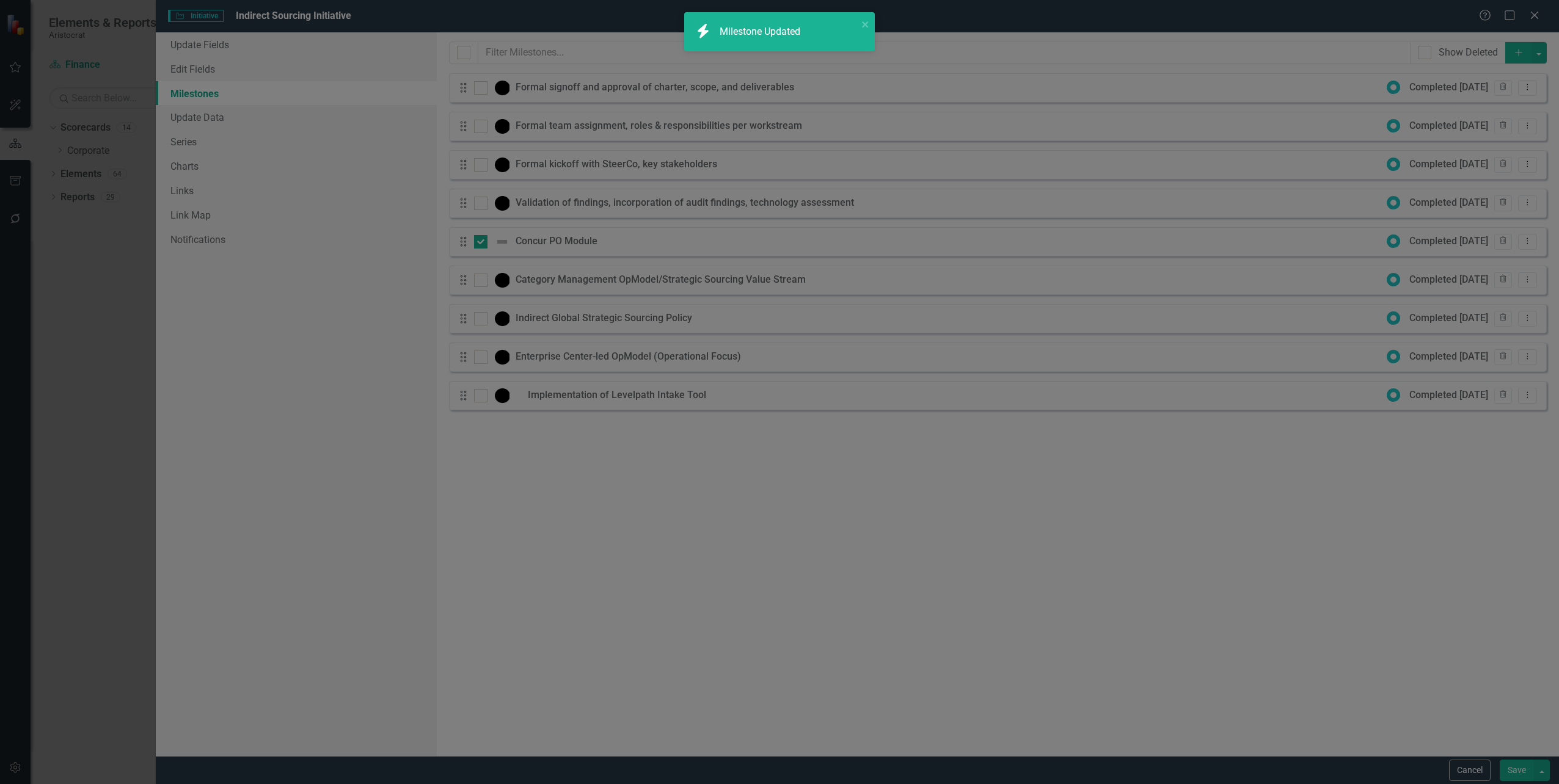
checkbox input "false"
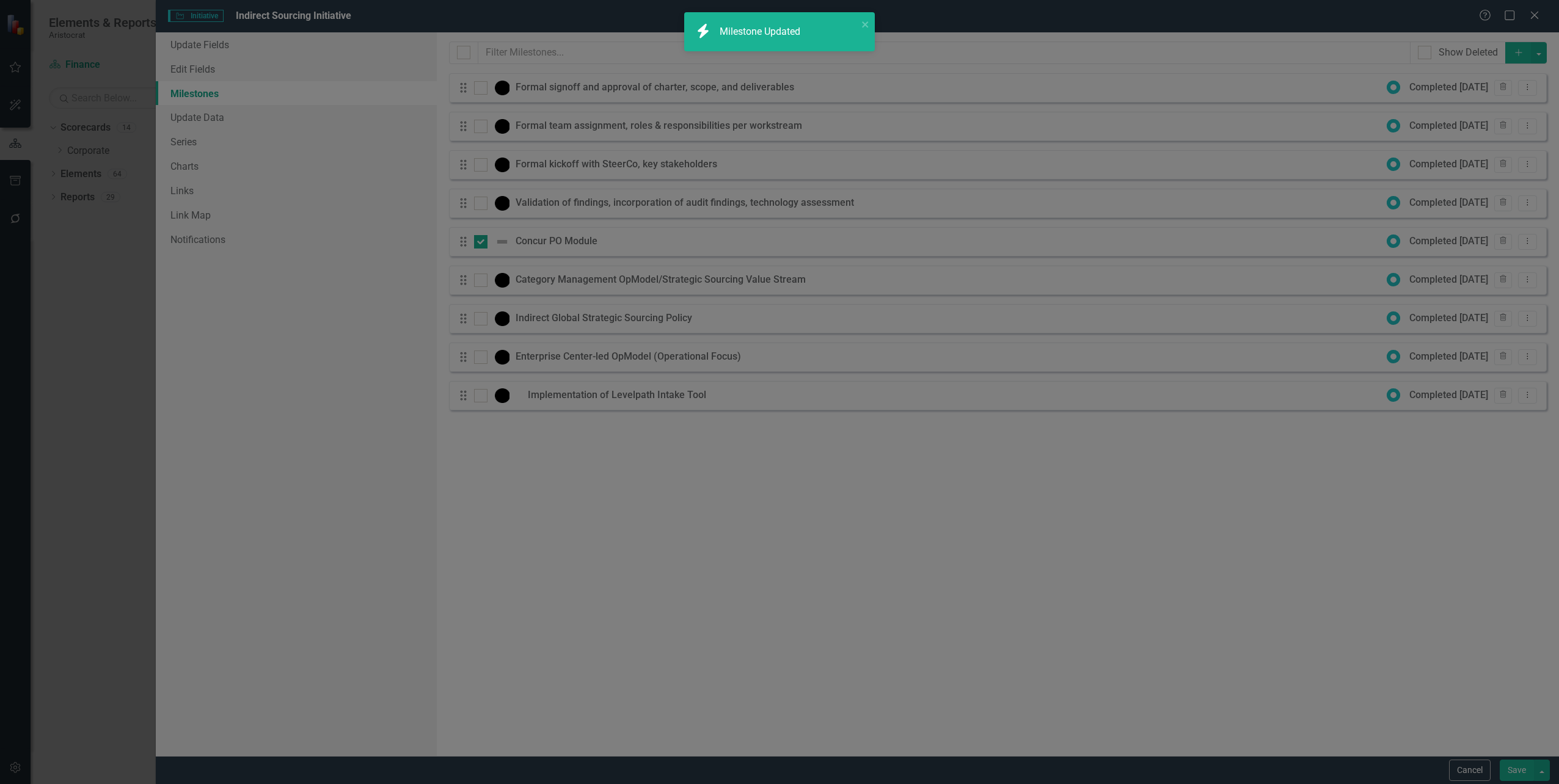
checkbox input "false"
checkbox input "true"
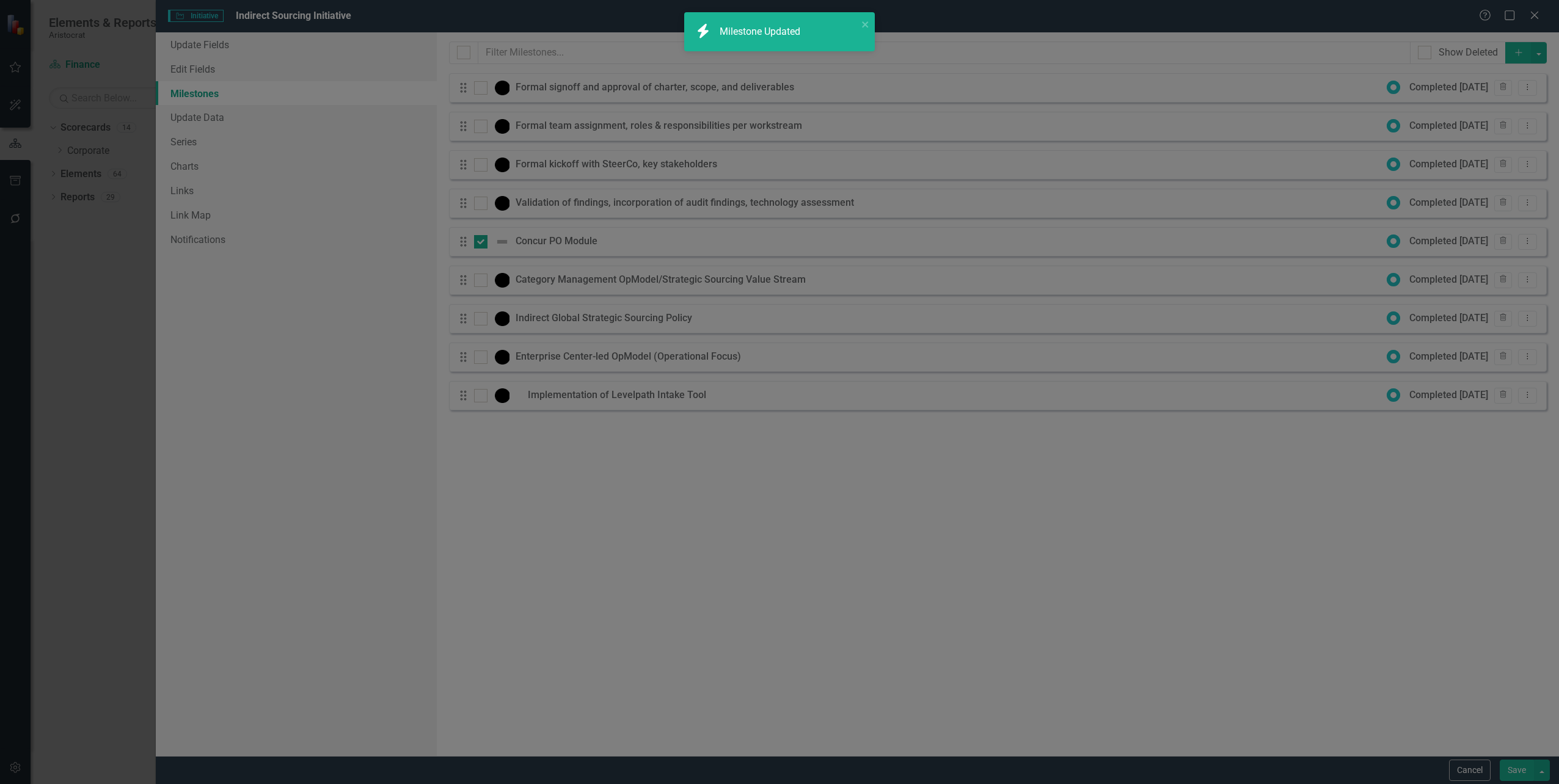
checkbox input "true"
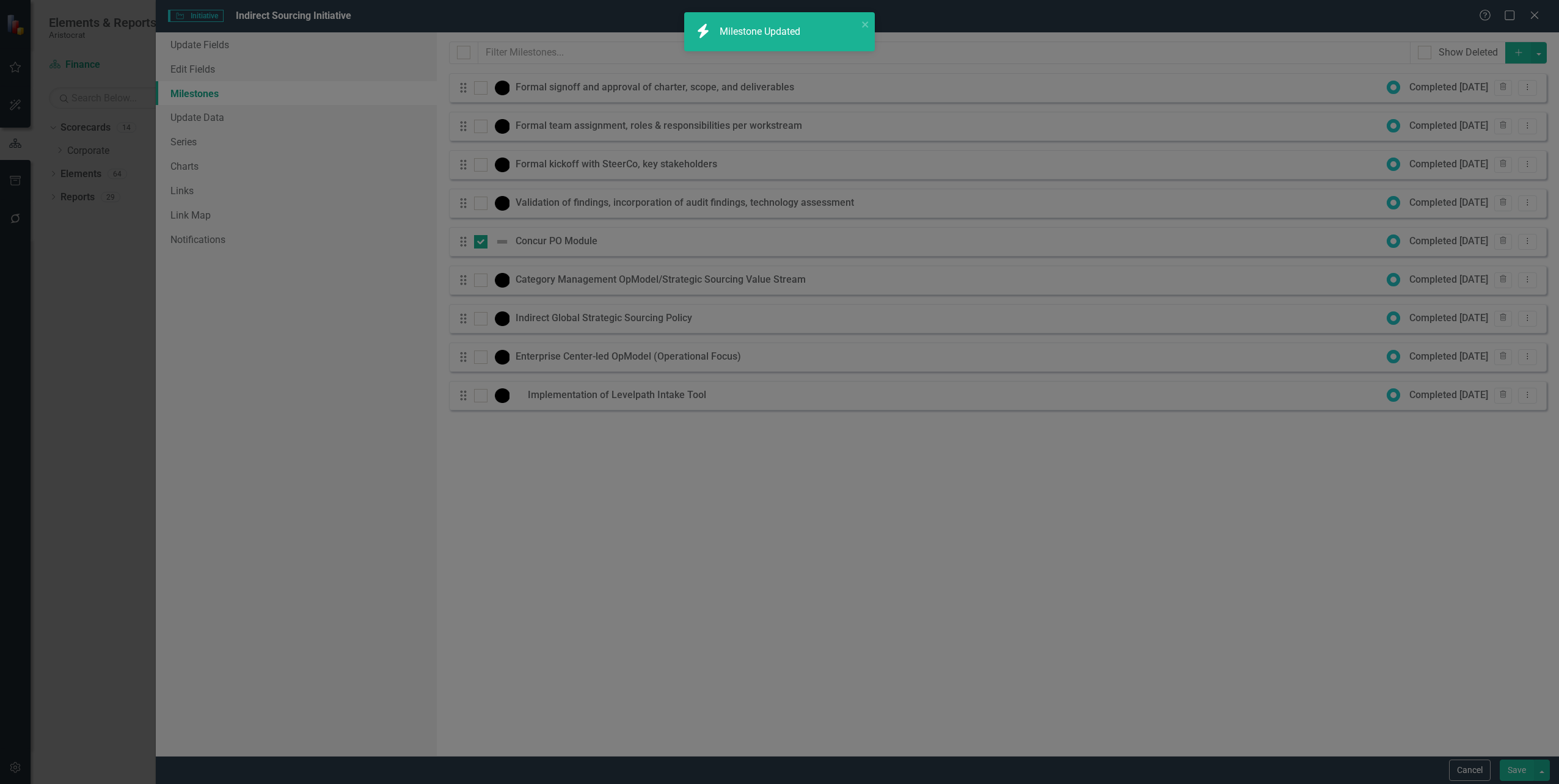
checkbox input "true"
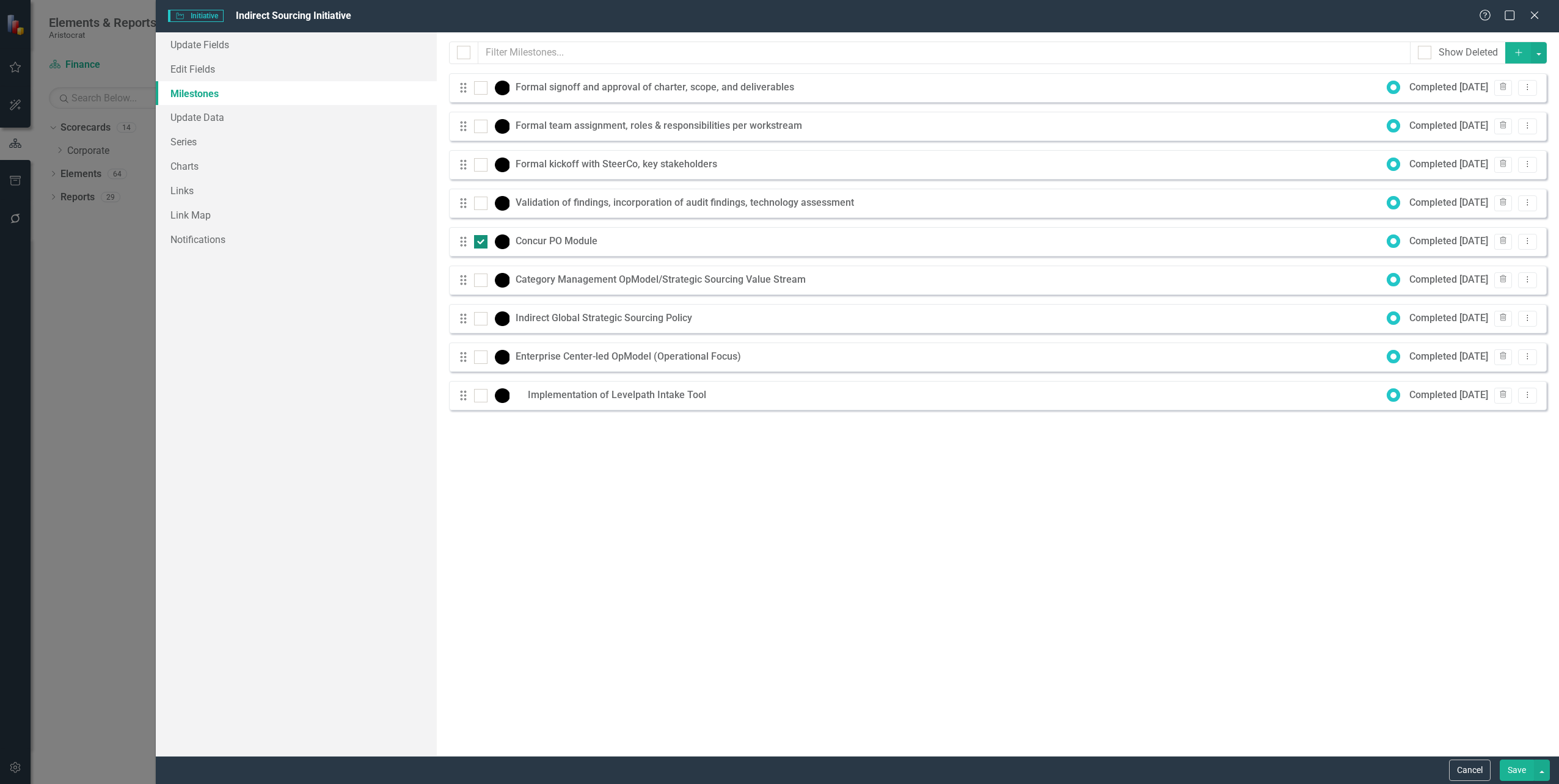
click at [476, 245] on div at bounding box center [481, 242] width 14 height 14
click at [476, 243] on input "checkbox" at bounding box center [478, 239] width 8 height 8
checkbox input "false"
click at [1537, 15] on icon "Close" at bounding box center [1534, 15] width 15 height 12
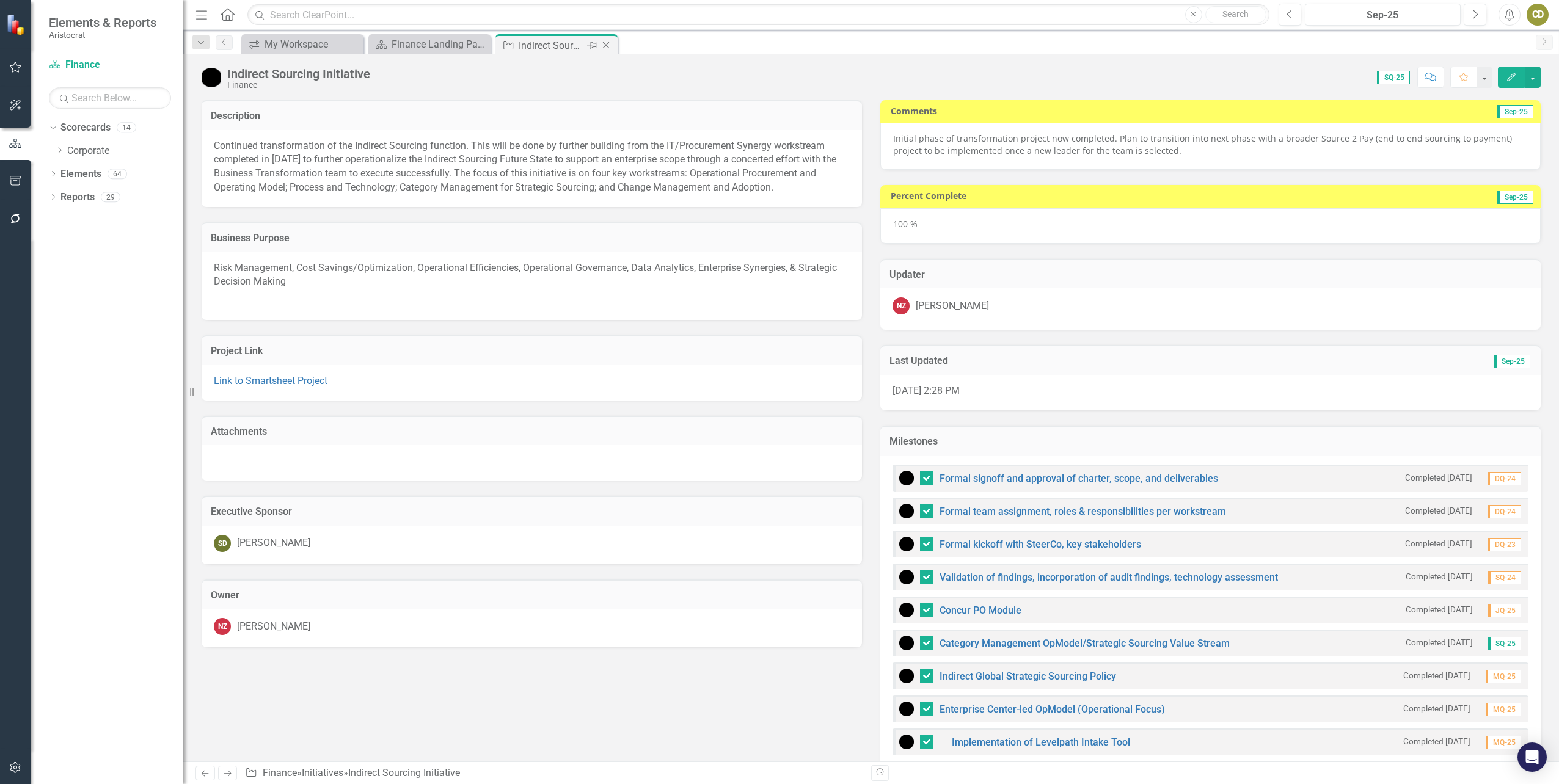
drag, startPoint x: 605, startPoint y: 45, endPoint x: 598, endPoint y: 43, distance: 7.3
click at [598, 43] on div "Pin" at bounding box center [591, 45] width 15 height 15
click at [607, 45] on icon at bounding box center [606, 44] width 6 height 6
click at [17, 62] on button "button" at bounding box center [15, 67] width 27 height 25
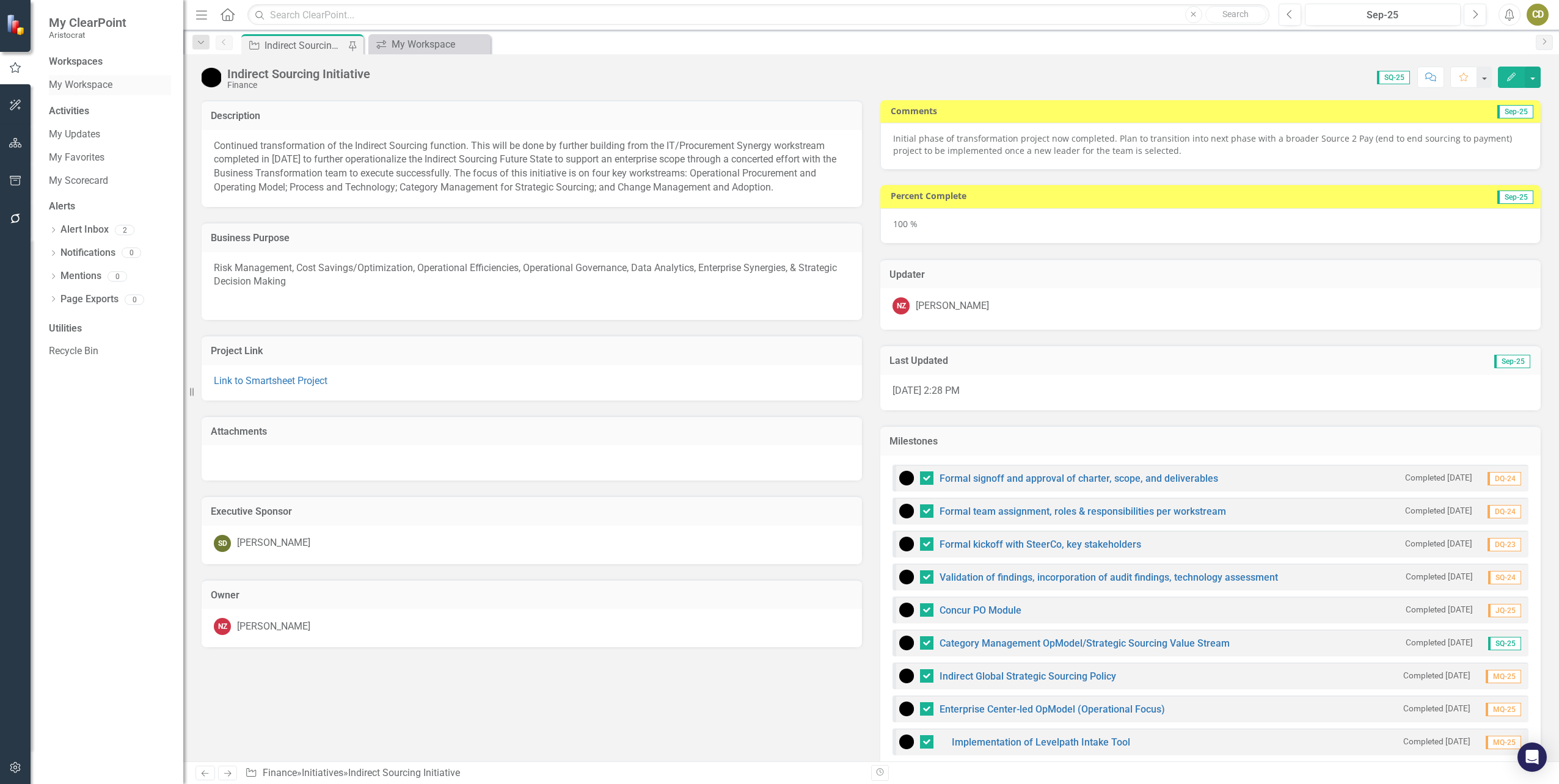
drag, startPoint x: 115, startPoint y: 85, endPoint x: 102, endPoint y: 84, distance: 13.0
click at [102, 84] on link "My Workspace" at bounding box center [110, 84] width 122 height 14
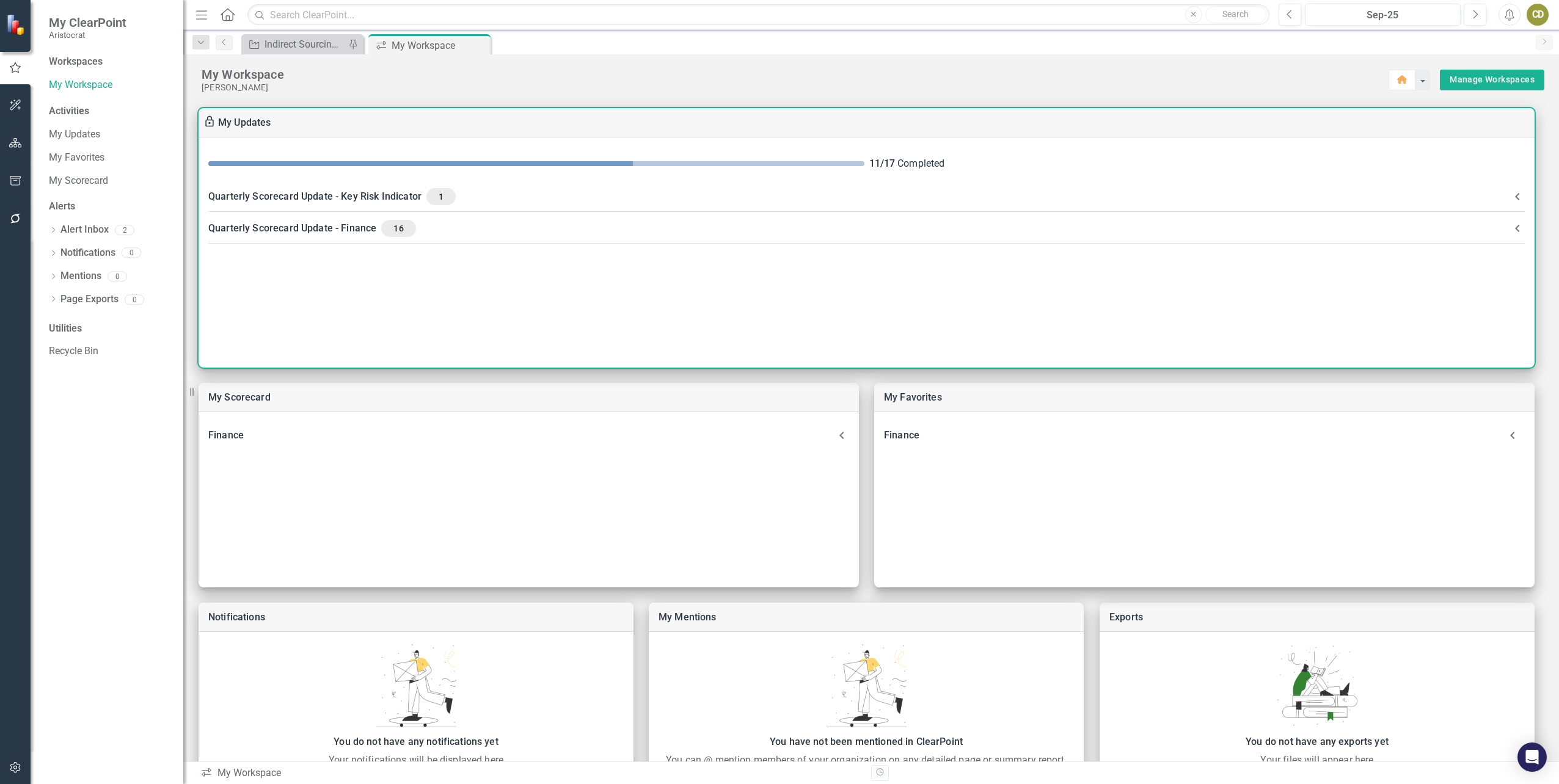
click at [314, 228] on div "Quarterly Scorecard Update - Finance 16" at bounding box center [859, 228] width 1302 height 17
